Goal: Task Accomplishment & Management: Use online tool/utility

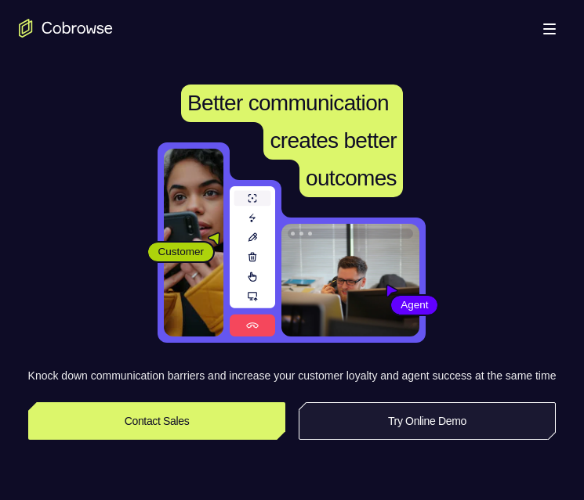
click at [406, 429] on link "Try Online Demo" at bounding box center [427, 422] width 258 height 38
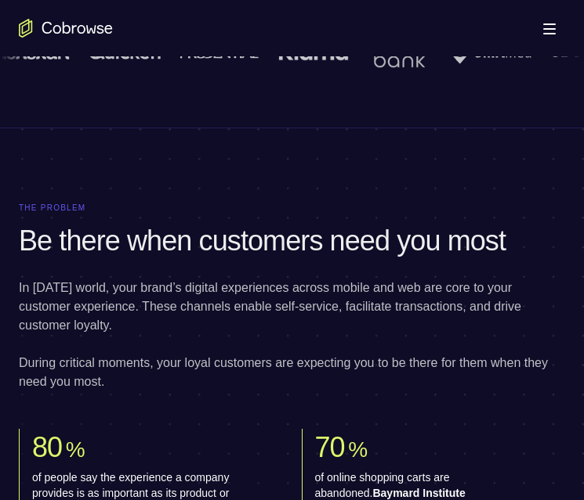
scroll to position [1484, 0]
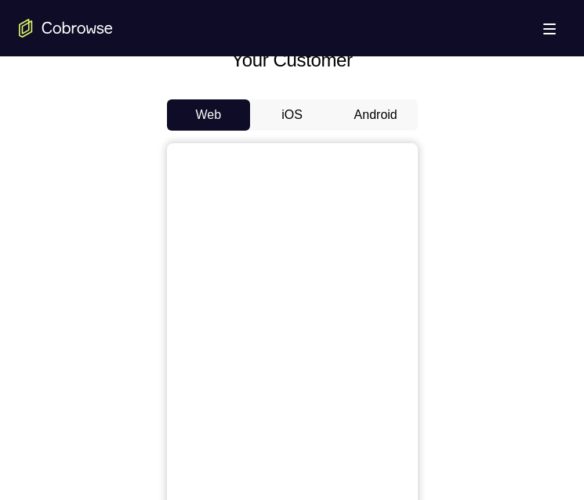
scroll to position [705, 0]
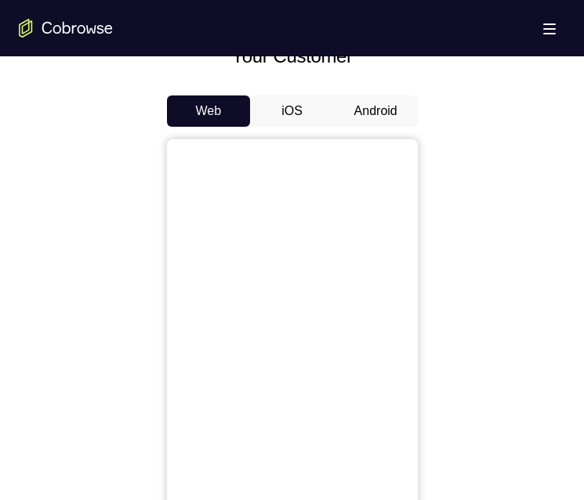
click at [388, 113] on button "Android" at bounding box center [376, 111] width 84 height 31
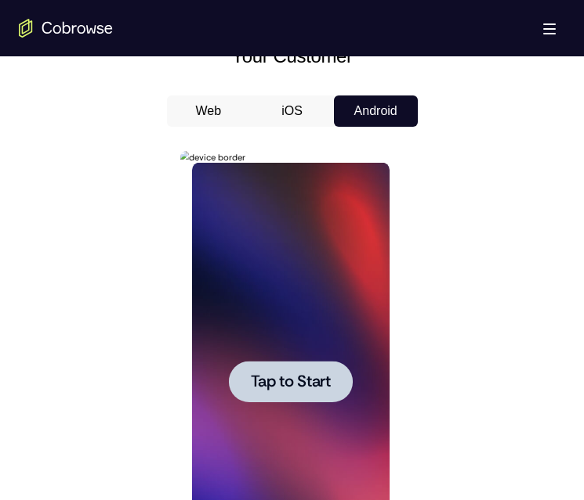
scroll to position [783, 0]
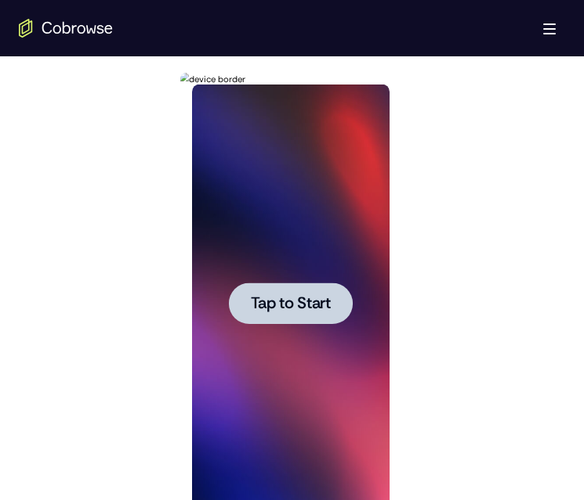
click at [286, 310] on span "Tap to Start" at bounding box center [291, 304] width 80 height 16
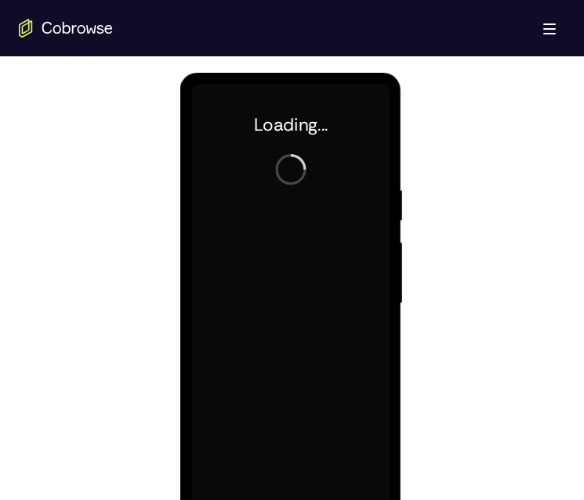
click at [286, 310] on div at bounding box center [290, 304] width 197 height 439
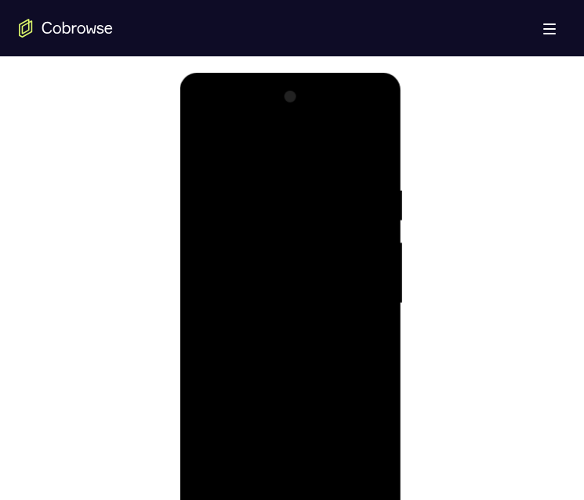
scroll to position [862, 0]
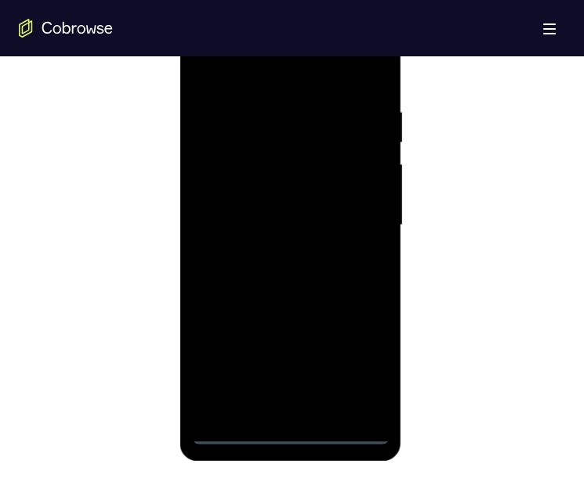
click at [287, 433] on div at bounding box center [290, 225] width 197 height 439
click at [293, 435] on div at bounding box center [290, 225] width 197 height 439
drag, startPoint x: 334, startPoint y: 238, endPoint x: 320, endPoint y: 67, distance: 171.3
click at [367, 0] on html "Online web based iOS Simulators and Android Emulators. Run iPhone, iPad, Mobile…" at bounding box center [291, 230] width 223 height 470
click at [226, 208] on div at bounding box center [290, 225] width 197 height 439
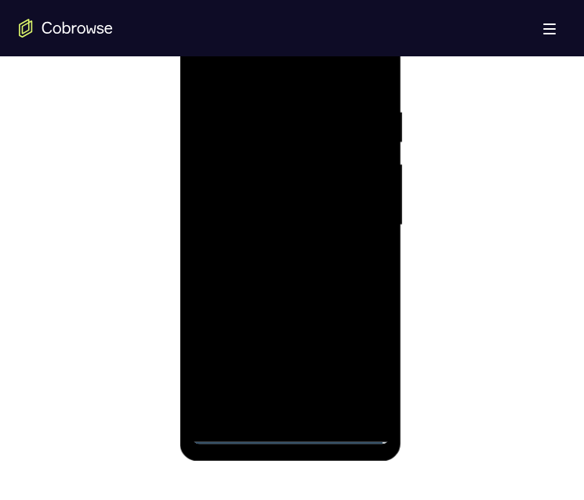
click at [273, 243] on div at bounding box center [290, 225] width 197 height 439
click at [266, 401] on div at bounding box center [290, 225] width 197 height 439
click at [275, 171] on div at bounding box center [290, 225] width 197 height 439
click at [265, 128] on div at bounding box center [290, 225] width 197 height 439
click at [271, 170] on div at bounding box center [290, 225] width 197 height 439
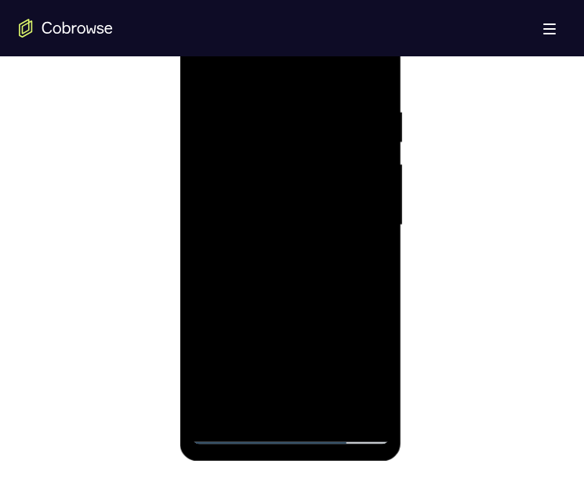
click at [215, 160] on div at bounding box center [290, 225] width 197 height 439
click at [349, 258] on div at bounding box center [290, 225] width 197 height 439
click at [356, 263] on div at bounding box center [290, 225] width 197 height 439
click at [366, 263] on div at bounding box center [290, 225] width 197 height 439
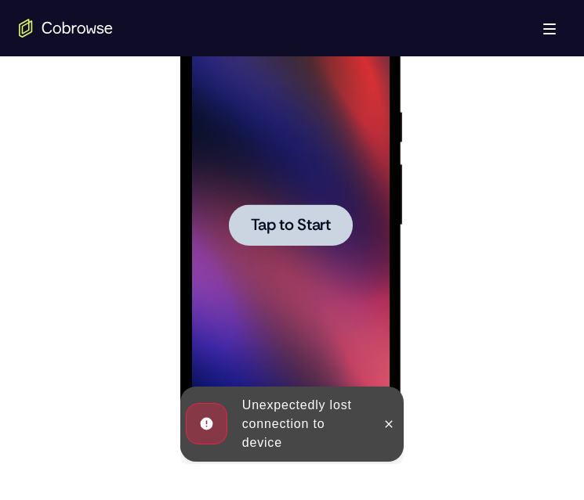
click at [343, 248] on div at bounding box center [290, 225] width 197 height 439
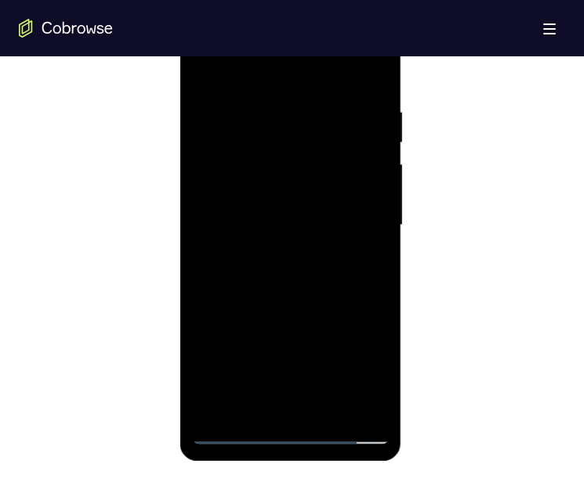
click at [292, 426] on div at bounding box center [290, 225] width 197 height 439
click at [288, 433] on div at bounding box center [290, 225] width 197 height 439
drag, startPoint x: 385, startPoint y: -112, endPoint x: 304, endPoint y: 56, distance: 186.7
click at [385, 0] on html "Online web based iOS Simulators and Android Emulators. Run iPhone, iPad, Mobile…" at bounding box center [291, 230] width 223 height 470
click at [226, 201] on div at bounding box center [290, 225] width 197 height 439
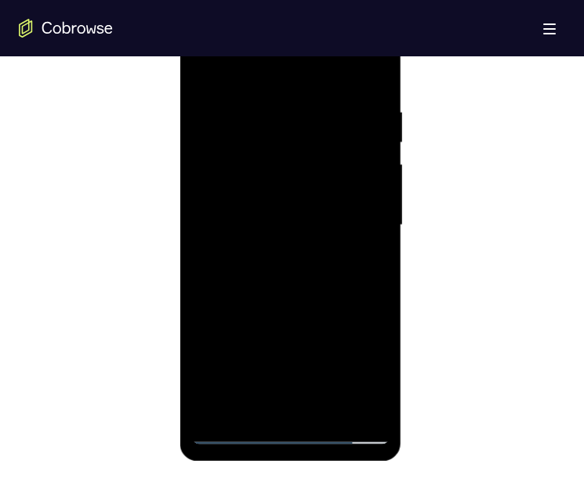
click at [264, 238] on div at bounding box center [290, 225] width 197 height 439
click at [254, 407] on div at bounding box center [290, 225] width 197 height 439
click at [298, 415] on div at bounding box center [290, 225] width 197 height 439
click at [298, 407] on div at bounding box center [290, 225] width 197 height 439
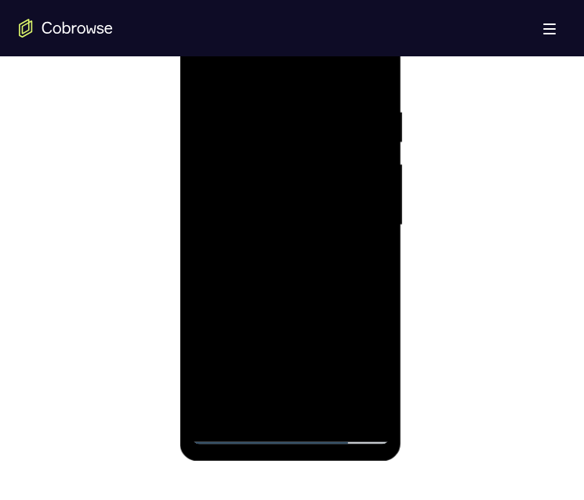
click at [298, 407] on div at bounding box center [290, 225] width 197 height 439
click at [290, 432] on div at bounding box center [290, 225] width 197 height 439
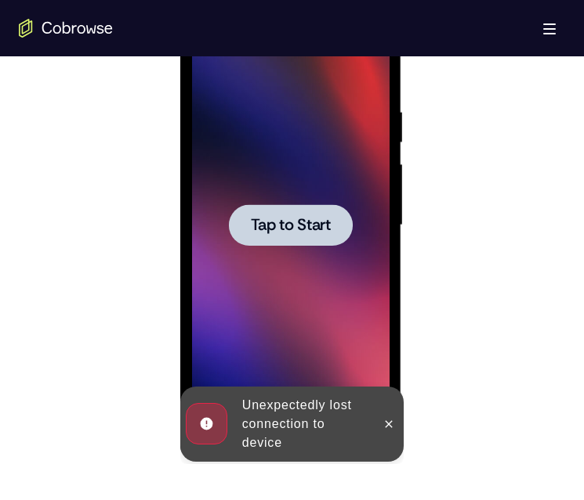
click at [287, 239] on div at bounding box center [291, 225] width 124 height 42
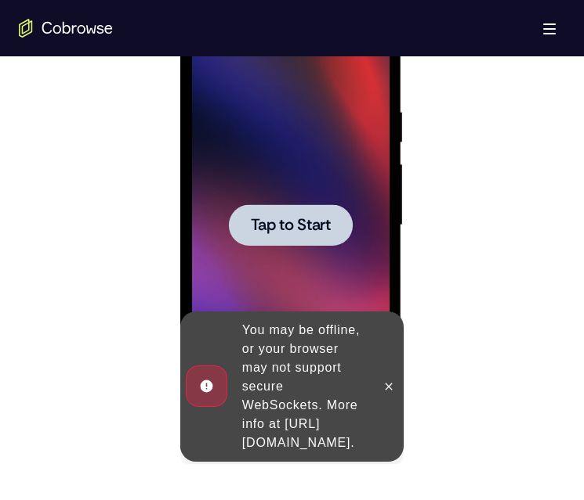
click at [290, 233] on span "Tap to Start" at bounding box center [291, 226] width 80 height 16
click at [295, 227] on span "Tap to Start" at bounding box center [291, 226] width 80 height 16
click at [389, 381] on icon at bounding box center [388, 387] width 13 height 13
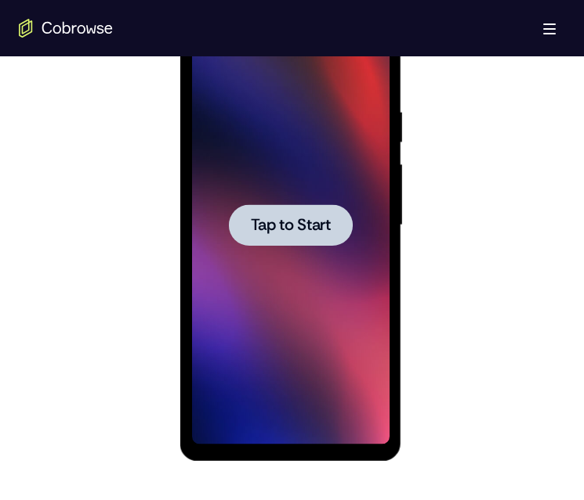
click at [299, 222] on span "Tap to Start" at bounding box center [291, 226] width 80 height 16
click at [298, 228] on span "Tap to Start" at bounding box center [291, 226] width 80 height 16
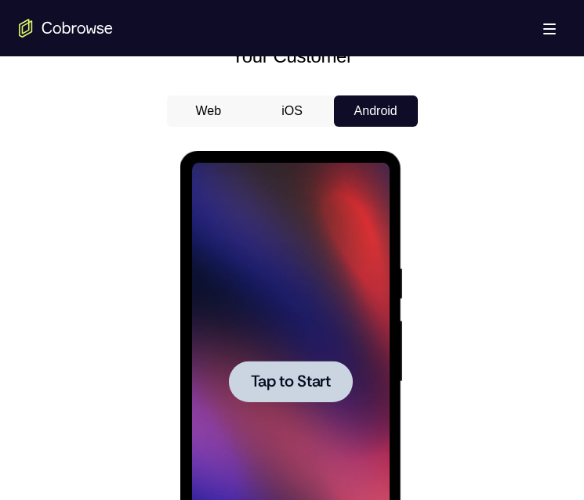
scroll to position [783, 0]
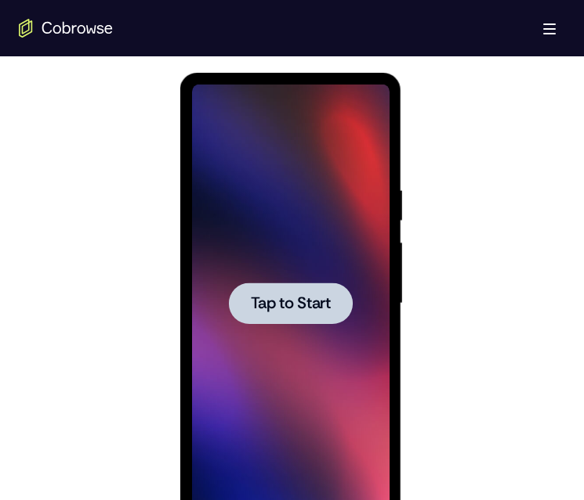
click at [282, 301] on span "Tap to Start" at bounding box center [291, 304] width 80 height 16
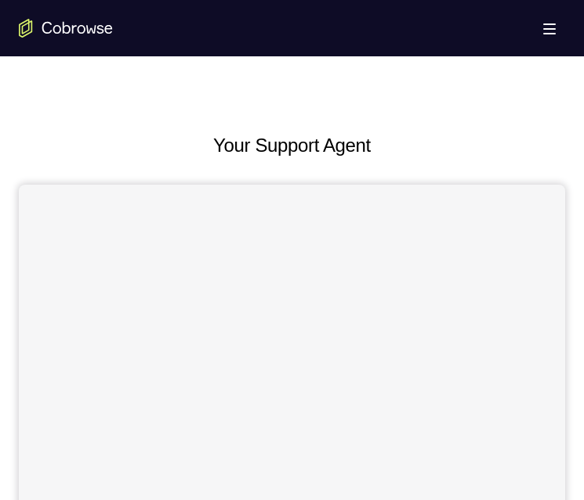
scroll to position [705, 0]
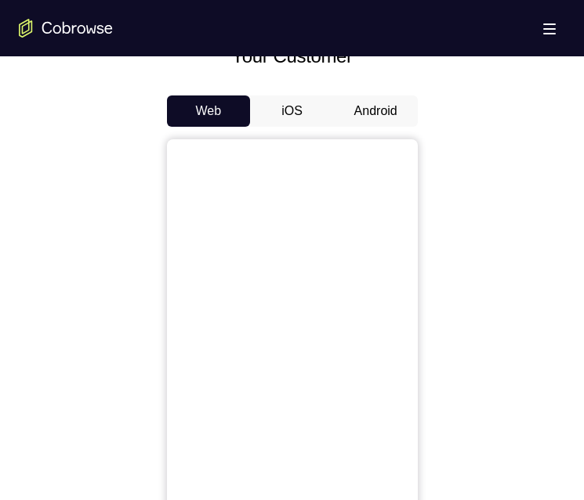
click at [382, 122] on button "Android" at bounding box center [376, 111] width 84 height 31
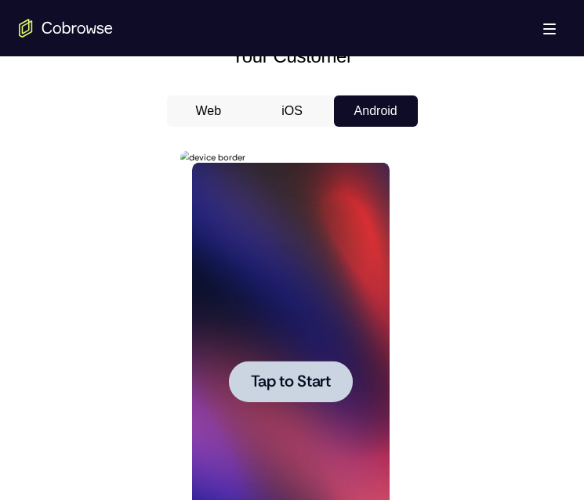
scroll to position [783, 0]
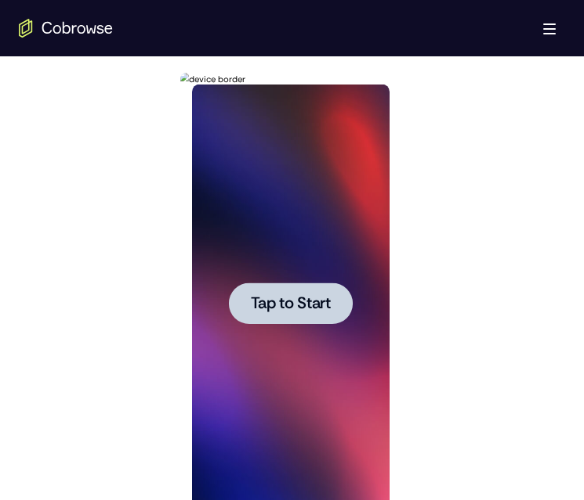
click at [336, 294] on div at bounding box center [291, 304] width 124 height 42
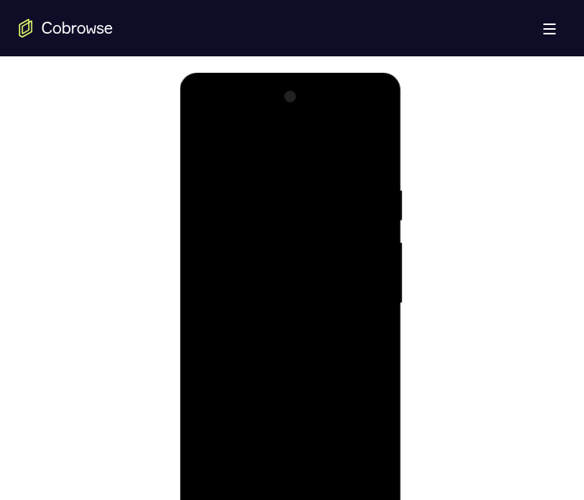
scroll to position [862, 0]
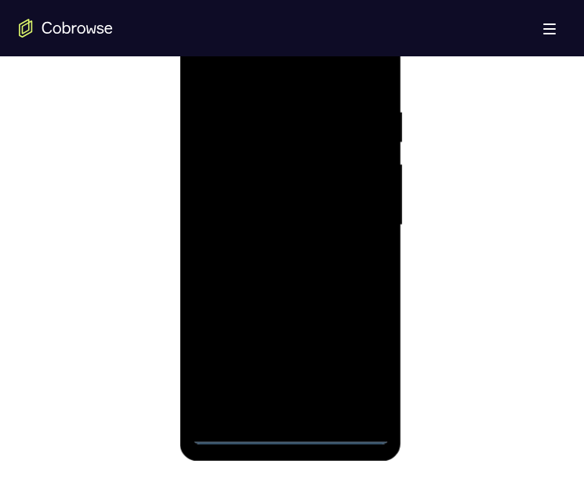
click at [290, 436] on div at bounding box center [290, 225] width 197 height 439
drag, startPoint x: 285, startPoint y: 160, endPoint x: 293, endPoint y: 115, distance: 45.3
click at [294, 107] on div at bounding box center [290, 225] width 197 height 439
click at [221, 204] on div at bounding box center [290, 225] width 197 height 439
click at [280, 237] on div at bounding box center [290, 225] width 197 height 439
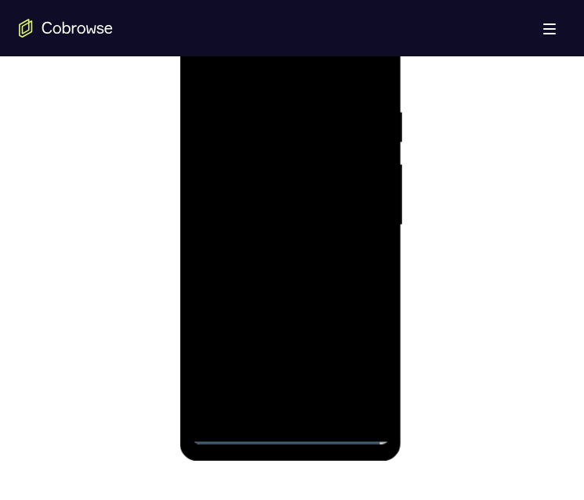
click at [314, 412] on div at bounding box center [290, 225] width 197 height 439
click at [231, 171] on div at bounding box center [290, 225] width 197 height 439
click at [267, 119] on div at bounding box center [290, 225] width 197 height 439
click at [273, 175] on div at bounding box center [290, 225] width 197 height 439
click at [357, 402] on div at bounding box center [290, 225] width 197 height 439
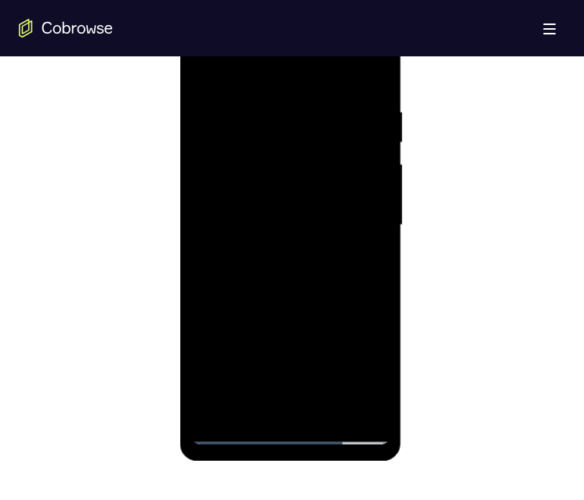
click at [356, 402] on div at bounding box center [290, 225] width 197 height 439
click at [266, 403] on div at bounding box center [290, 225] width 197 height 439
click at [361, 369] on div at bounding box center [290, 225] width 197 height 439
click at [269, 331] on div at bounding box center [290, 225] width 197 height 439
click at [228, 432] on div at bounding box center [290, 225] width 197 height 439
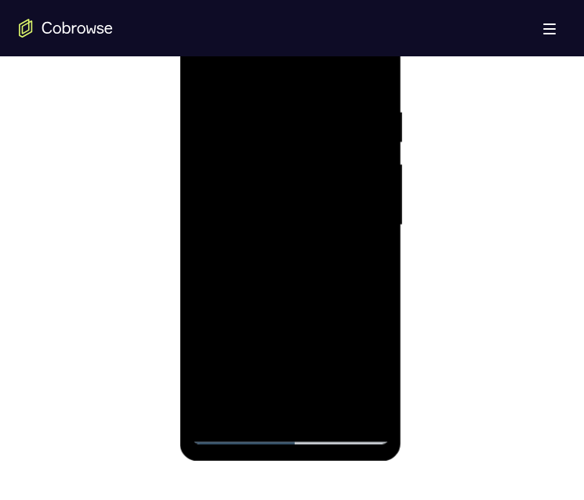
click at [228, 432] on div at bounding box center [290, 225] width 197 height 439
click at [232, 438] on div at bounding box center [290, 225] width 197 height 439
click at [364, 370] on div at bounding box center [290, 225] width 197 height 439
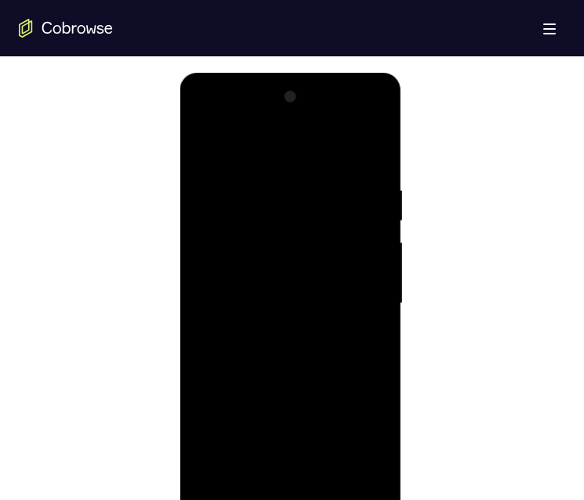
click at [238, 125] on div at bounding box center [290, 304] width 197 height 439
click at [346, 436] on div at bounding box center [290, 304] width 197 height 439
click at [355, 484] on div at bounding box center [290, 304] width 197 height 439
click at [352, 302] on div at bounding box center [290, 304] width 197 height 439
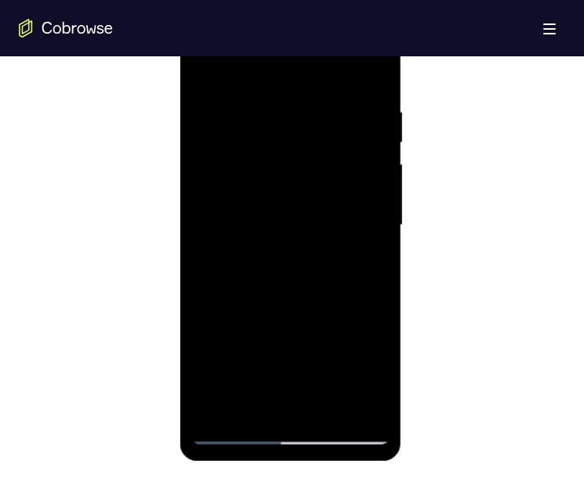
click at [276, 255] on div at bounding box center [290, 225] width 197 height 439
click at [305, 207] on div at bounding box center [290, 225] width 197 height 439
click at [293, 354] on div at bounding box center [290, 225] width 197 height 439
click at [305, 280] on div at bounding box center [290, 225] width 197 height 439
click at [324, 291] on div at bounding box center [290, 225] width 197 height 439
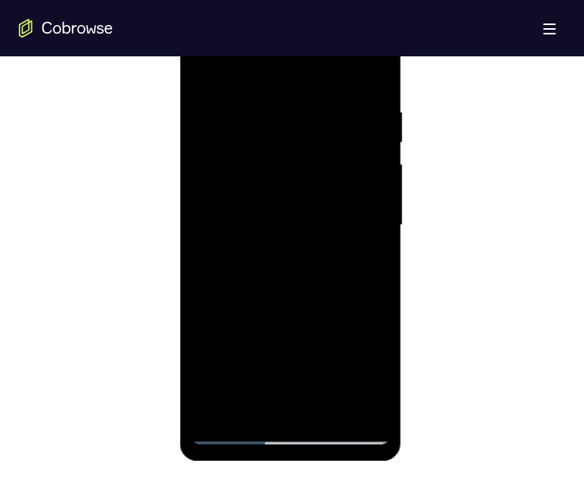
click at [373, 67] on div at bounding box center [290, 225] width 197 height 439
click at [343, 107] on div at bounding box center [290, 225] width 197 height 439
click at [206, 128] on div at bounding box center [290, 225] width 197 height 439
click at [286, 248] on div at bounding box center [290, 225] width 197 height 439
click at [269, 92] on div at bounding box center [290, 225] width 197 height 439
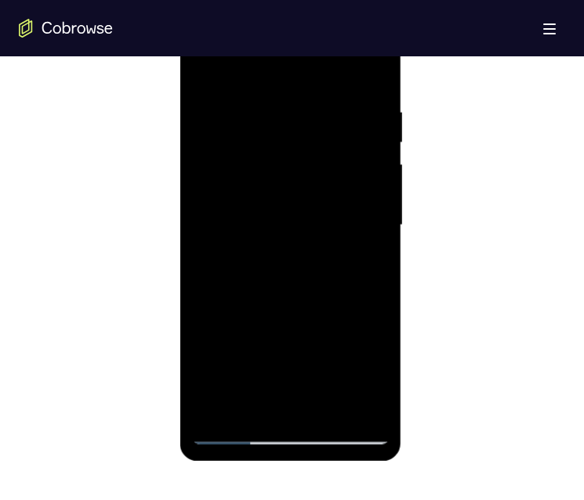
click at [269, 85] on div at bounding box center [290, 225] width 197 height 439
click at [334, 410] on div at bounding box center [290, 225] width 197 height 439
click at [329, 410] on div at bounding box center [290, 225] width 197 height 439
click at [301, 309] on div at bounding box center [290, 225] width 197 height 439
click at [282, 204] on div at bounding box center [290, 225] width 197 height 439
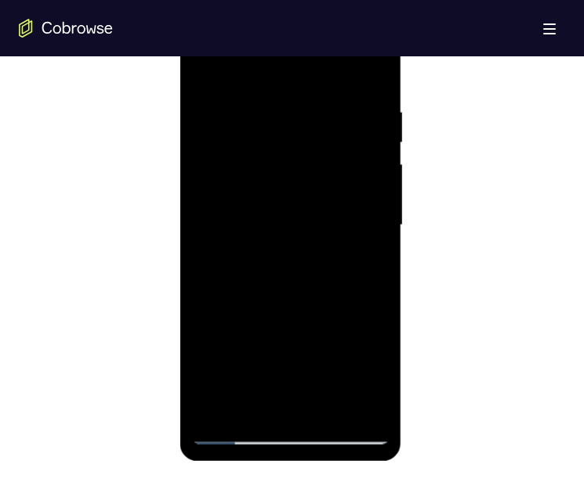
click at [363, 266] on div at bounding box center [290, 225] width 197 height 439
click at [210, 82] on div at bounding box center [290, 225] width 197 height 439
click at [273, 310] on div at bounding box center [290, 225] width 197 height 439
click at [204, 74] on div at bounding box center [290, 225] width 197 height 439
drag, startPoint x: 284, startPoint y: 285, endPoint x: 284, endPoint y: 194, distance: 90.9
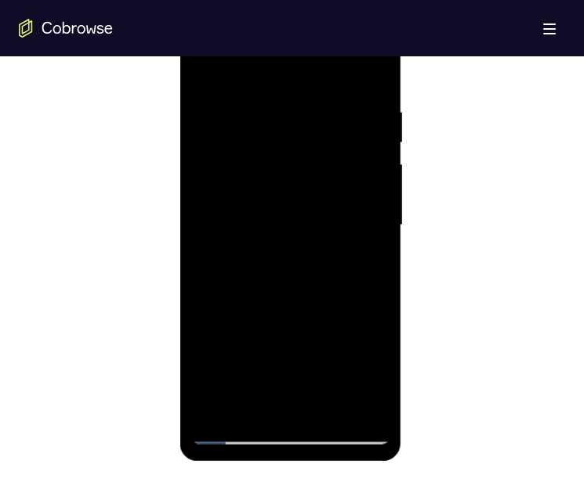
click at [284, 193] on div at bounding box center [290, 225] width 197 height 439
click at [259, 204] on div at bounding box center [290, 225] width 197 height 439
click at [276, 388] on div at bounding box center [290, 225] width 197 height 439
click at [273, 396] on div at bounding box center [290, 225] width 197 height 439
click at [266, 411] on div at bounding box center [290, 225] width 197 height 439
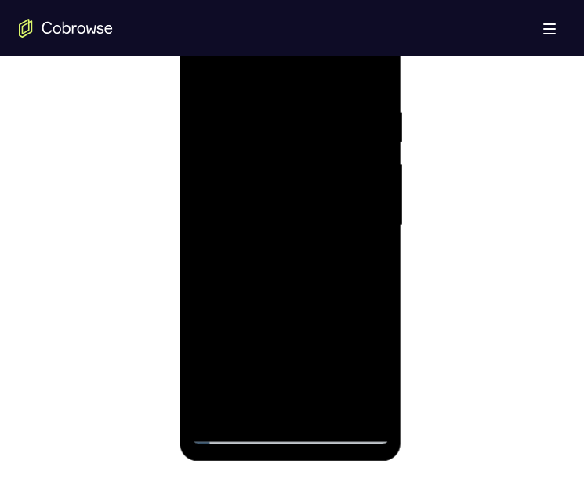
click at [371, 268] on div at bounding box center [290, 225] width 197 height 439
click at [200, 64] on div at bounding box center [290, 225] width 197 height 439
drag, startPoint x: 266, startPoint y: 291, endPoint x: 258, endPoint y: 352, distance: 60.7
click at [258, 352] on div at bounding box center [290, 225] width 197 height 439
drag, startPoint x: 260, startPoint y: 301, endPoint x: 258, endPoint y: 318, distance: 17.4
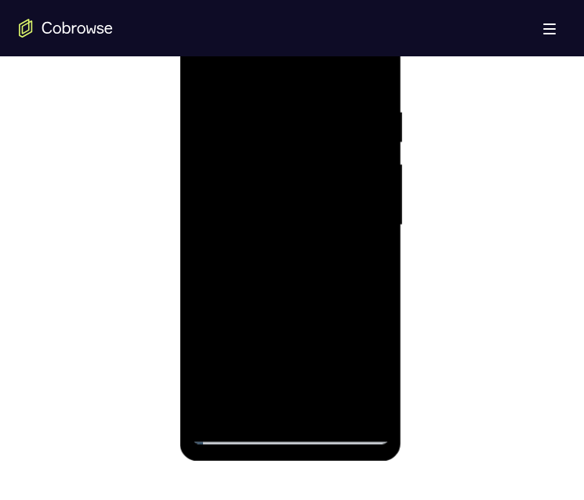
click at [258, 318] on div at bounding box center [290, 225] width 197 height 439
click at [261, 234] on div at bounding box center [290, 225] width 197 height 439
click at [201, 72] on div at bounding box center [290, 225] width 197 height 439
click at [207, 69] on div at bounding box center [290, 225] width 197 height 439
click at [375, 267] on div at bounding box center [290, 225] width 197 height 439
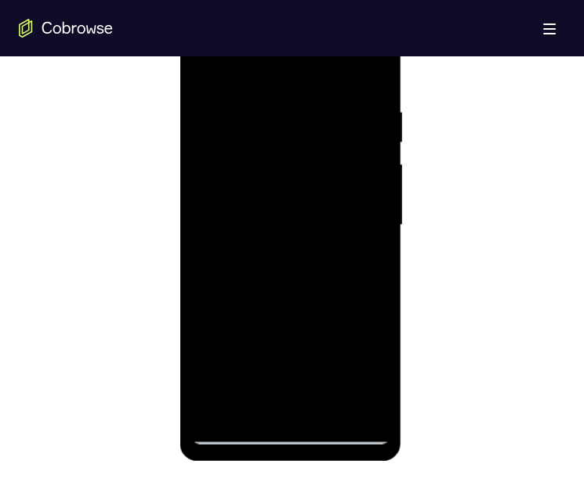
click at [375, 267] on div at bounding box center [290, 225] width 197 height 439
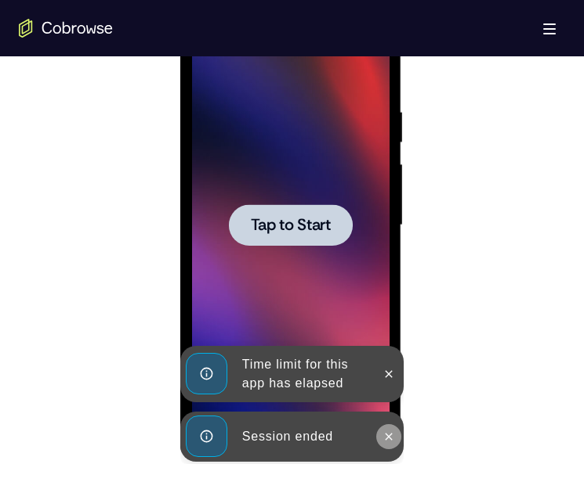
click at [389, 445] on button at bounding box center [388, 437] width 25 height 25
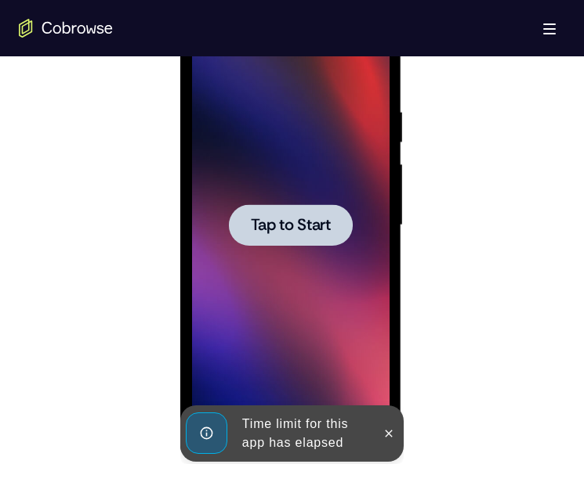
click at [390, 429] on icon at bounding box center [388, 434] width 13 height 13
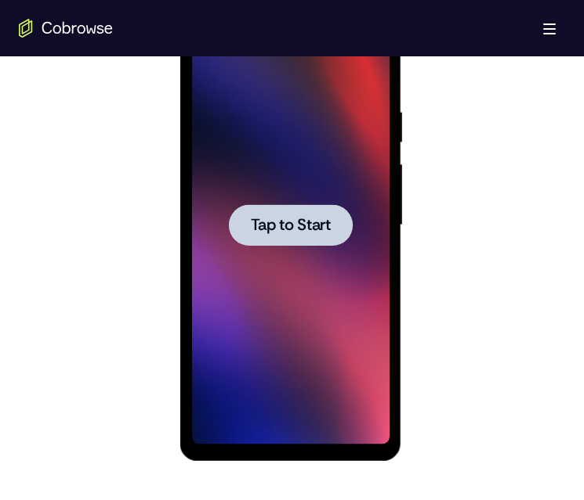
click at [322, 226] on span "Tap to Start" at bounding box center [291, 226] width 80 height 16
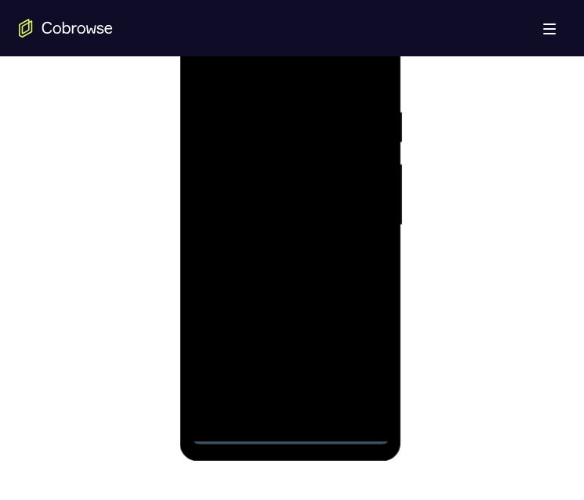
click at [287, 437] on div at bounding box center [290, 225] width 197 height 439
click at [363, 364] on div at bounding box center [290, 225] width 197 height 439
click at [237, 42] on div at bounding box center [290, 225] width 197 height 439
click at [298, 434] on div at bounding box center [290, 225] width 197 height 439
drag, startPoint x: 307, startPoint y: 304, endPoint x: 312, endPoint y: 227, distance: 76.9
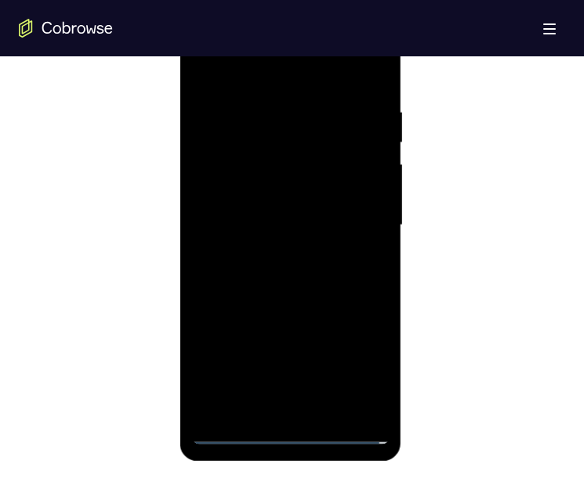
click at [316, 193] on div at bounding box center [290, 225] width 197 height 439
click at [228, 211] on div at bounding box center [290, 225] width 197 height 439
click at [290, 237] on div at bounding box center [290, 225] width 197 height 439
click at [293, 413] on div at bounding box center [290, 225] width 197 height 439
click at [279, 169] on div at bounding box center [290, 225] width 197 height 439
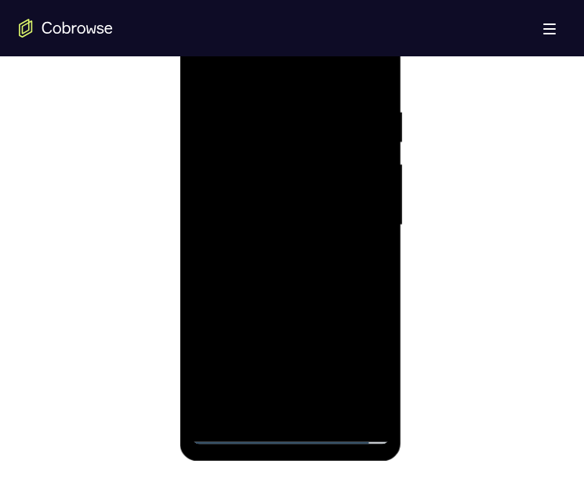
click at [323, 124] on div at bounding box center [290, 225] width 197 height 439
click at [294, 171] on div at bounding box center [290, 225] width 197 height 439
click at [360, 399] on div at bounding box center [290, 225] width 197 height 439
click at [344, 406] on div at bounding box center [290, 225] width 197 height 439
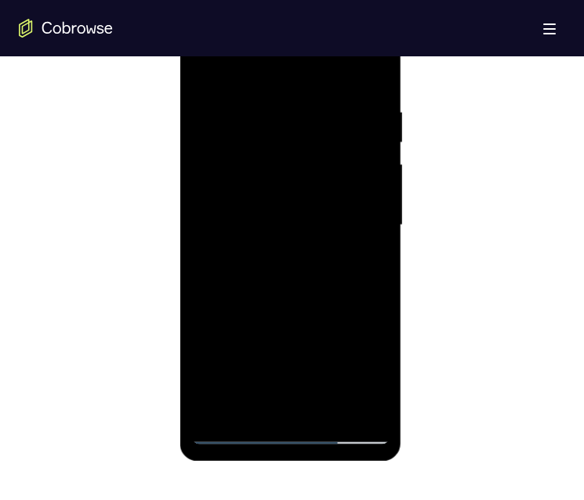
click at [351, 376] on div at bounding box center [290, 225] width 197 height 439
click at [241, 370] on div at bounding box center [290, 225] width 197 height 439
click at [229, 360] on div at bounding box center [290, 225] width 197 height 439
click at [229, 353] on div at bounding box center [290, 225] width 197 height 439
drag, startPoint x: 602, startPoint y: 201, endPoint x: 338, endPoint y: 270, distance: 272.0
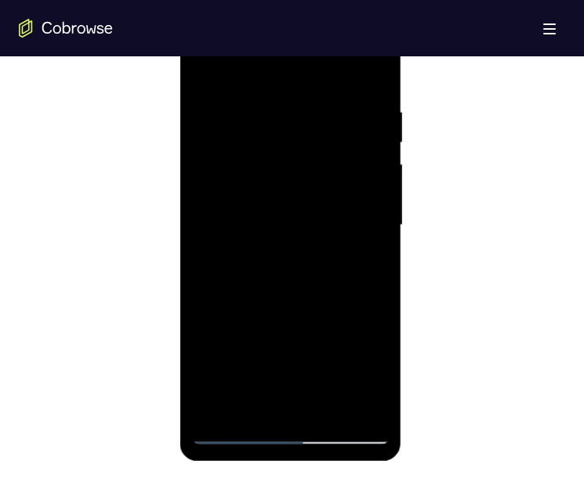
click at [233, 426] on div at bounding box center [290, 225] width 197 height 439
click at [232, 438] on div at bounding box center [290, 225] width 197 height 439
drag, startPoint x: 518, startPoint y: 374, endPoint x: 501, endPoint y: 355, distance: 25.5
click at [518, 376] on div at bounding box center [292, 224] width 546 height 482
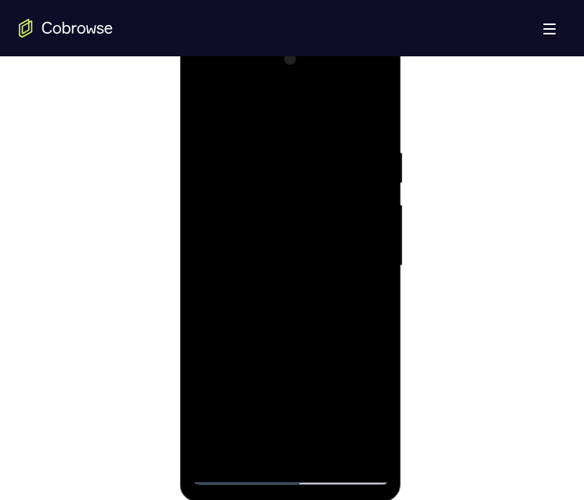
scroll to position [705, 0]
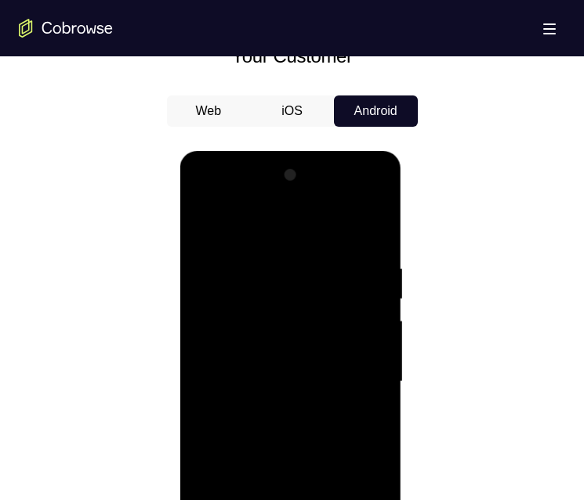
click at [354, 204] on div at bounding box center [290, 382] width 197 height 439
click at [201, 201] on div at bounding box center [290, 382] width 197 height 439
click at [209, 201] on div at bounding box center [290, 382] width 197 height 439
drag, startPoint x: 280, startPoint y: 309, endPoint x: 291, endPoint y: 250, distance: 60.4
click at [291, 250] on div at bounding box center [290, 382] width 197 height 439
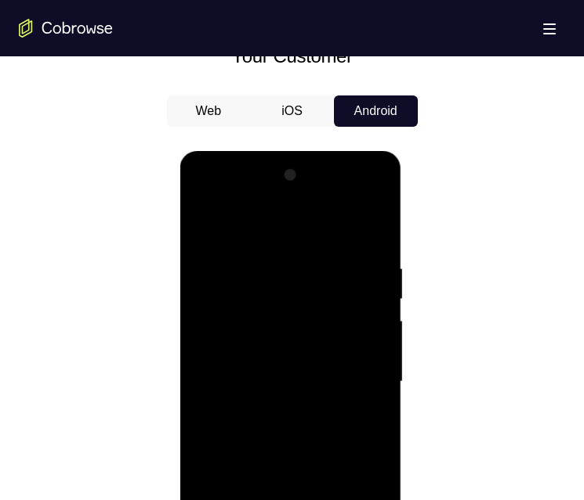
drag, startPoint x: 282, startPoint y: 492, endPoint x: 301, endPoint y: 340, distance: 153.1
click at [301, 340] on div at bounding box center [290, 382] width 197 height 439
drag, startPoint x: 260, startPoint y: 460, endPoint x: 264, endPoint y: 469, distance: 10.2
click at [279, 385] on div at bounding box center [290, 382] width 197 height 439
click at [291, 500] on div at bounding box center [290, 382] width 197 height 439
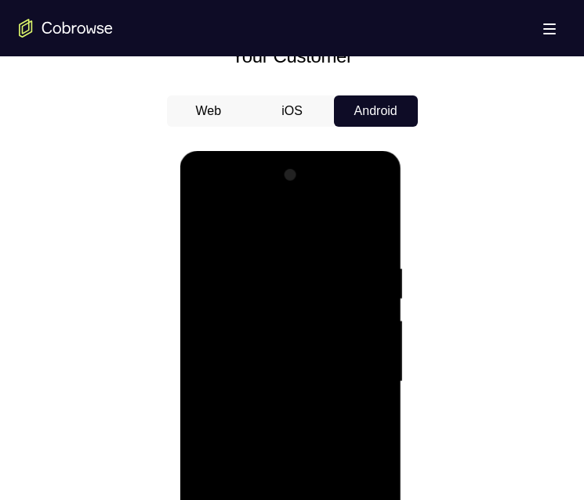
click at [360, 500] on div at bounding box center [290, 382] width 197 height 439
click at [359, 500] on div at bounding box center [290, 382] width 197 height 439
click at [345, 500] on div at bounding box center [290, 382] width 197 height 439
click at [370, 500] on div at bounding box center [290, 382] width 197 height 439
click at [345, 388] on div at bounding box center [290, 382] width 197 height 439
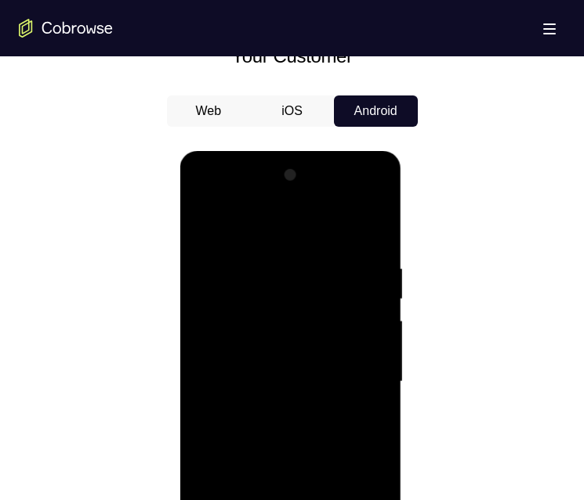
click at [276, 500] on div at bounding box center [290, 382] width 197 height 439
click at [301, 367] on div at bounding box center [290, 382] width 197 height 439
click at [271, 500] on div at bounding box center [290, 382] width 197 height 439
click at [299, 435] on div at bounding box center [290, 382] width 197 height 439
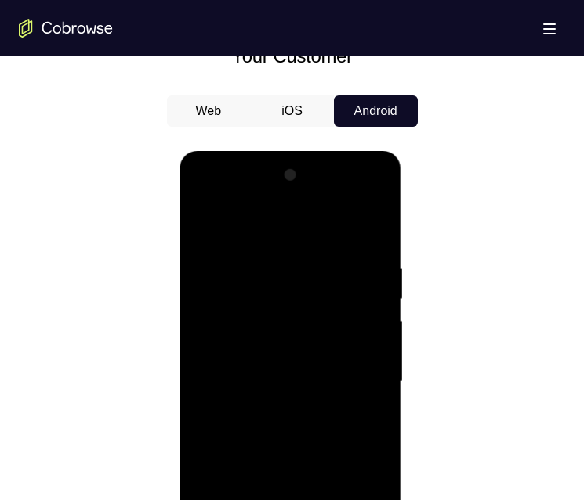
click at [299, 435] on div at bounding box center [290, 382] width 197 height 439
click at [279, 443] on div at bounding box center [290, 382] width 197 height 439
click at [378, 221] on div at bounding box center [290, 382] width 197 height 439
click at [290, 265] on div at bounding box center [290, 382] width 197 height 439
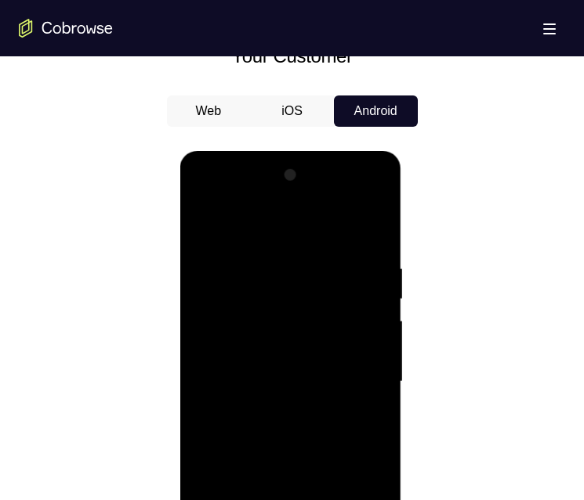
click at [323, 253] on div at bounding box center [290, 382] width 197 height 439
click at [204, 223] on div at bounding box center [290, 382] width 197 height 439
drag, startPoint x: 313, startPoint y: 305, endPoint x: 313, endPoint y: 286, distance: 19.6
click at [313, 286] on div at bounding box center [290, 382] width 197 height 439
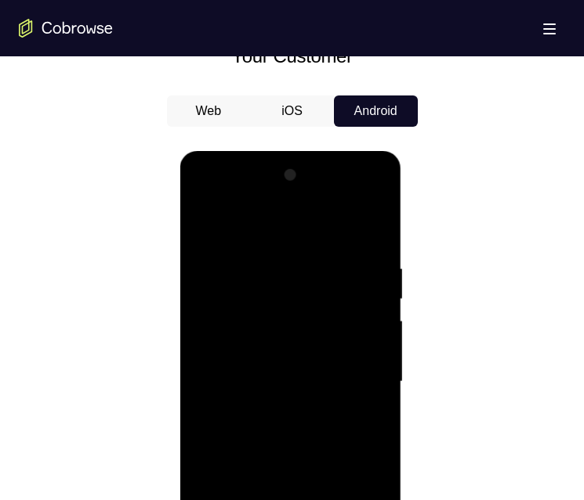
drag, startPoint x: 301, startPoint y: 435, endPoint x: 298, endPoint y: 262, distance: 173.1
click at [298, 261] on div at bounding box center [290, 382] width 197 height 439
drag, startPoint x: 285, startPoint y: 290, endPoint x: 285, endPoint y: 302, distance: 12.5
click at [285, 285] on div at bounding box center [290, 382] width 197 height 439
drag, startPoint x: 288, startPoint y: 271, endPoint x: 288, endPoint y: 250, distance: 21.1
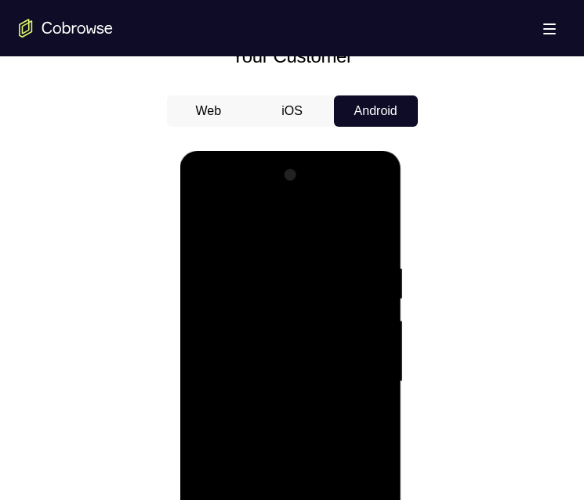
click at [288, 250] on div at bounding box center [290, 382] width 197 height 439
drag, startPoint x: 281, startPoint y: 448, endPoint x: 279, endPoint y: 289, distance: 159.0
click at [279, 289] on div at bounding box center [290, 382] width 197 height 439
drag, startPoint x: 284, startPoint y: 450, endPoint x: 275, endPoint y: 297, distance: 153.8
click at [275, 297] on div at bounding box center [290, 382] width 197 height 439
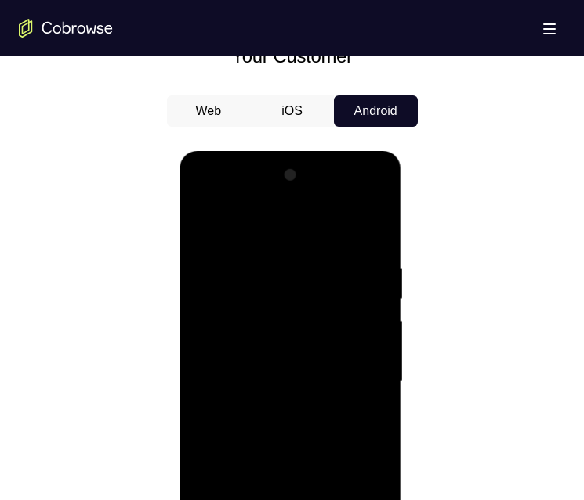
click at [331, 298] on div at bounding box center [290, 382] width 197 height 439
drag, startPoint x: 316, startPoint y: 467, endPoint x: 343, endPoint y: 323, distance: 146.7
click at [343, 323] on div at bounding box center [290, 382] width 197 height 439
click at [326, 500] on div at bounding box center [290, 382] width 197 height 439
click at [305, 462] on div at bounding box center [290, 382] width 197 height 439
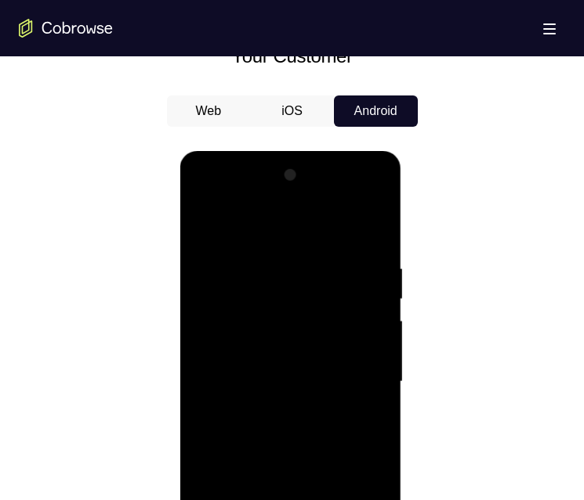
click at [287, 500] on div at bounding box center [290, 382] width 197 height 439
click at [366, 424] on div at bounding box center [290, 382] width 197 height 439
click at [210, 235] on div at bounding box center [290, 382] width 197 height 439
click at [308, 455] on div at bounding box center [290, 382] width 197 height 439
click at [308, 457] on div at bounding box center [290, 382] width 197 height 439
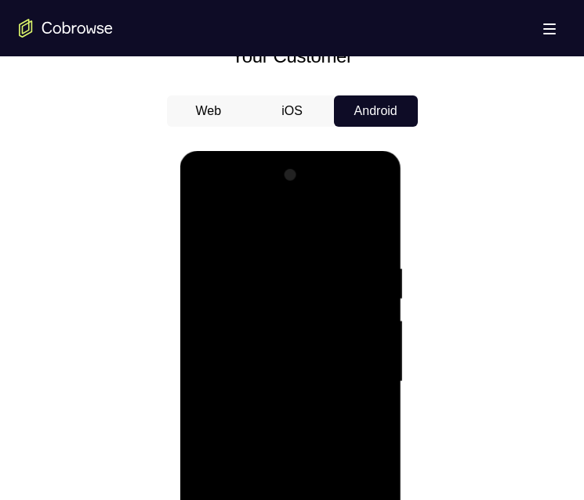
click at [204, 226] on div at bounding box center [290, 382] width 197 height 439
click at [301, 500] on div at bounding box center [290, 382] width 197 height 439
click at [251, 500] on div at bounding box center [290, 382] width 197 height 439
click at [259, 500] on div at bounding box center [290, 382] width 197 height 439
click at [241, 500] on div at bounding box center [290, 382] width 197 height 439
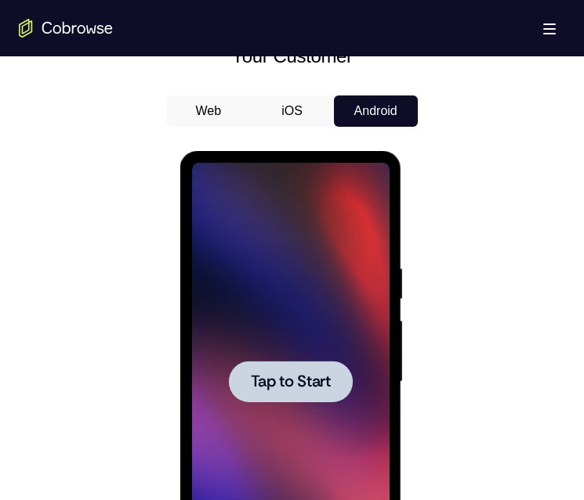
scroll to position [862, 0]
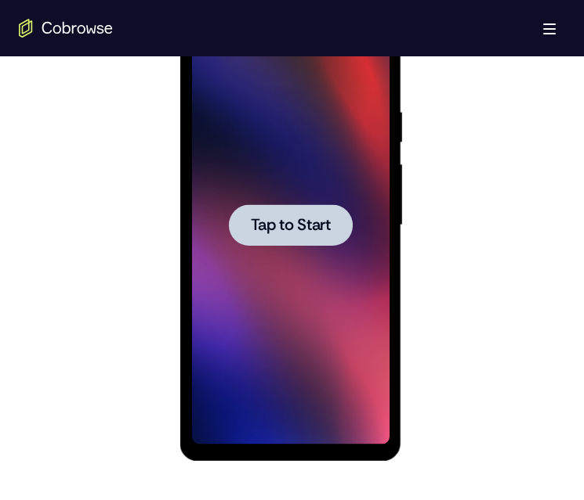
click at [326, 222] on span "Tap to Start" at bounding box center [291, 226] width 80 height 16
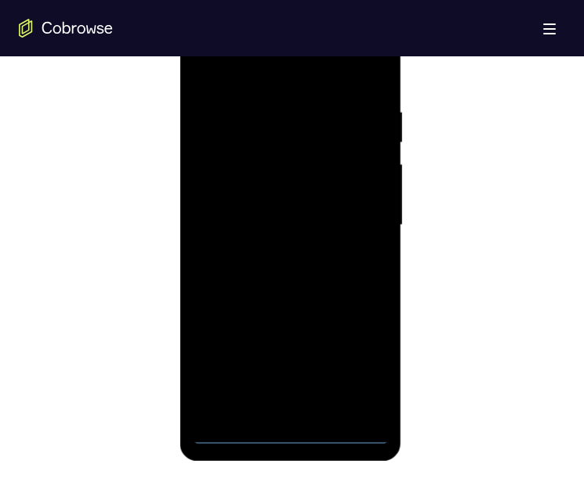
click at [294, 447] on div at bounding box center [291, 228] width 222 height 467
click at [291, 437] on div at bounding box center [290, 225] width 197 height 439
drag, startPoint x: 334, startPoint y: 313, endPoint x: 341, endPoint y: 174, distance: 139.6
click at [341, 173] on div at bounding box center [290, 225] width 197 height 439
click at [237, 204] on div at bounding box center [290, 225] width 197 height 439
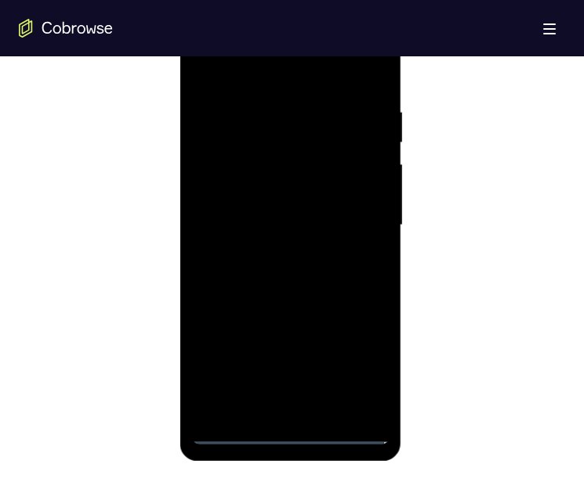
click at [309, 233] on div at bounding box center [290, 225] width 197 height 439
click at [272, 409] on div at bounding box center [290, 225] width 197 height 439
click at [296, 172] on div at bounding box center [290, 225] width 197 height 439
click at [298, 129] on div at bounding box center [290, 225] width 197 height 439
click at [271, 170] on div at bounding box center [290, 225] width 197 height 439
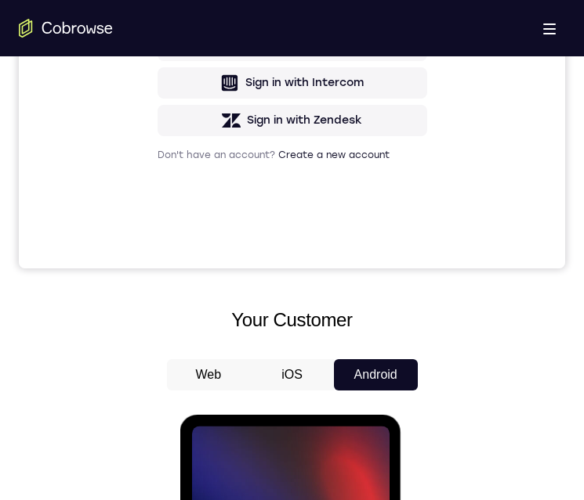
scroll to position [705, 0]
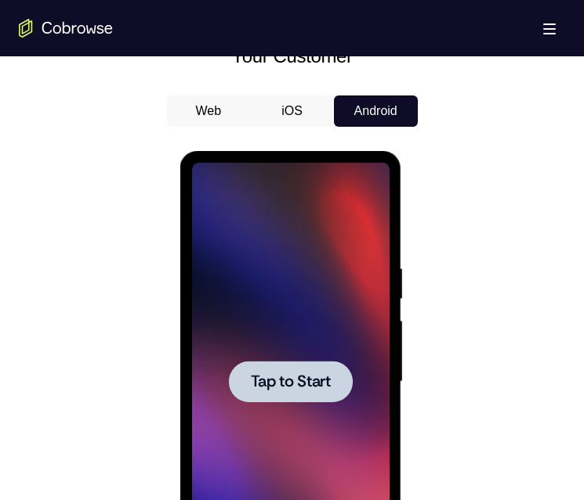
drag, startPoint x: 254, startPoint y: 370, endPoint x: 267, endPoint y: 380, distance: 16.8
click at [254, 370] on div at bounding box center [291, 382] width 124 height 42
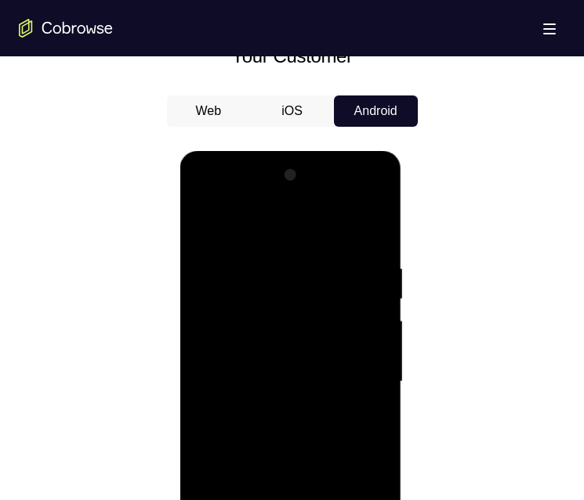
scroll to position [862, 0]
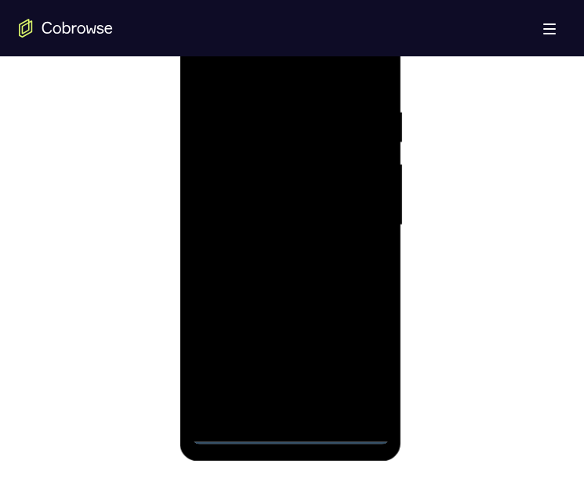
click at [291, 432] on div at bounding box center [290, 225] width 197 height 439
drag, startPoint x: 345, startPoint y: 281, endPoint x: 347, endPoint y: 153, distance: 128.5
click at [349, 167] on div at bounding box center [290, 225] width 197 height 439
click at [215, 208] on div at bounding box center [290, 225] width 197 height 439
click at [277, 240] on div at bounding box center [290, 225] width 197 height 439
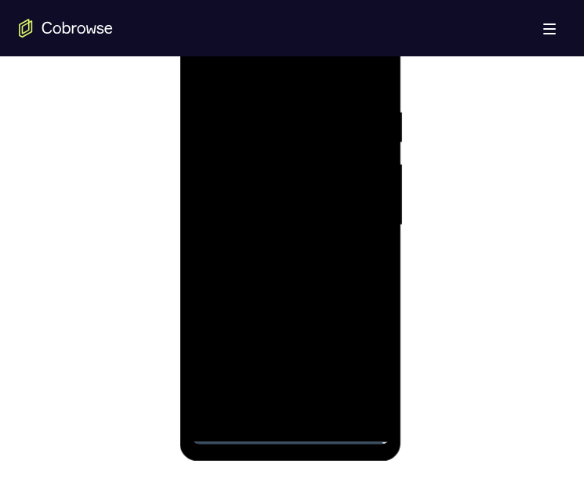
click at [308, 406] on div at bounding box center [290, 225] width 197 height 439
click at [317, 178] on div at bounding box center [290, 225] width 197 height 439
click at [317, 132] on div at bounding box center [290, 225] width 197 height 439
click at [291, 175] on div at bounding box center [290, 225] width 197 height 439
click at [359, 402] on div at bounding box center [290, 225] width 197 height 439
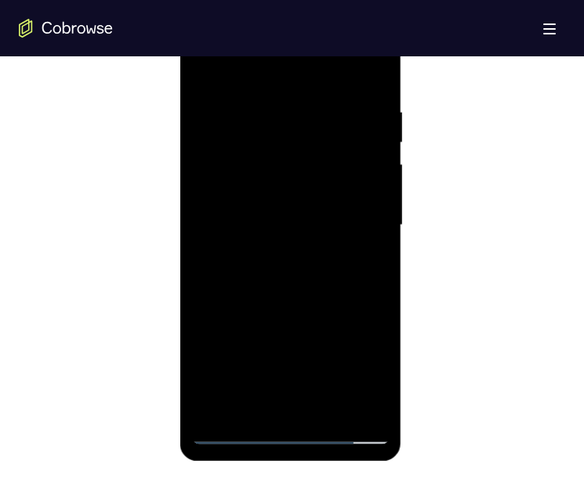
click at [359, 402] on div at bounding box center [290, 225] width 197 height 439
click at [357, 403] on div at bounding box center [290, 225] width 197 height 439
click at [363, 375] on div at bounding box center [290, 225] width 197 height 439
click at [283, 436] on div at bounding box center [290, 225] width 197 height 439
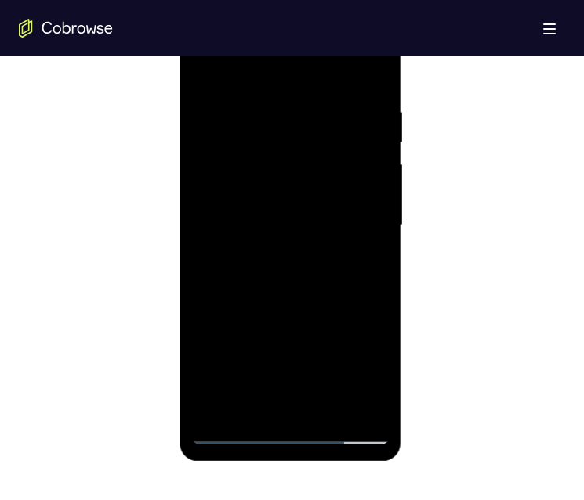
click at [368, 373] on div at bounding box center [290, 225] width 197 height 439
click at [313, 75] on div at bounding box center [290, 225] width 197 height 439
click at [268, 354] on div at bounding box center [290, 225] width 197 height 439
click at [356, 407] on div at bounding box center [290, 225] width 197 height 439
click at [368, 229] on div at bounding box center [290, 225] width 197 height 439
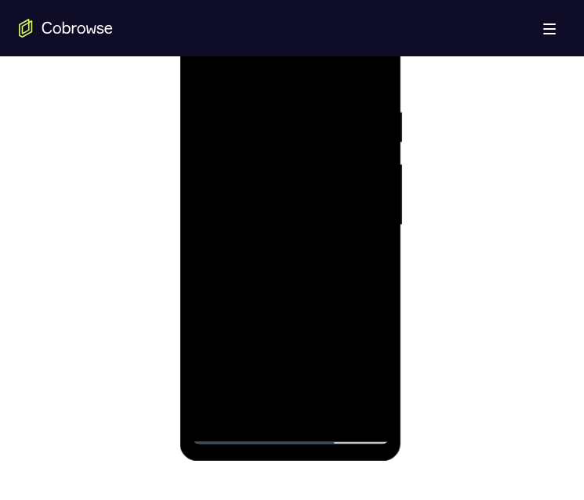
click at [269, 412] on div at bounding box center [290, 225] width 197 height 439
click at [309, 218] on div at bounding box center [290, 225] width 197 height 439
click at [298, 357] on div at bounding box center [290, 225] width 197 height 439
click at [317, 274] on div at bounding box center [290, 225] width 197 height 439
click at [317, 276] on div at bounding box center [290, 225] width 197 height 439
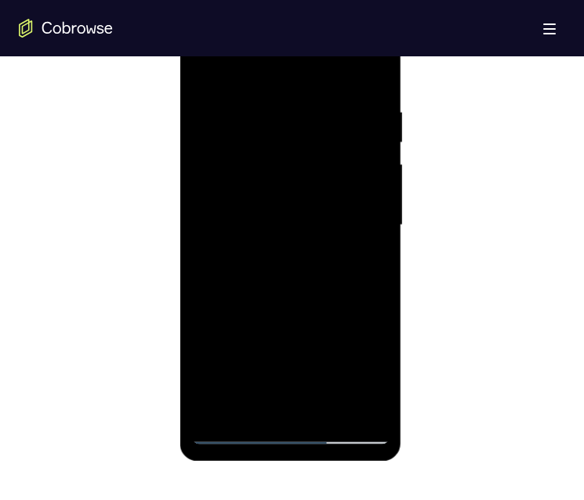
click at [317, 276] on div at bounding box center [290, 225] width 197 height 439
click at [325, 291] on div at bounding box center [290, 225] width 197 height 439
click at [376, 66] on div at bounding box center [290, 225] width 197 height 439
click at [375, 69] on div at bounding box center [290, 225] width 197 height 439
click at [374, 72] on div at bounding box center [290, 225] width 197 height 439
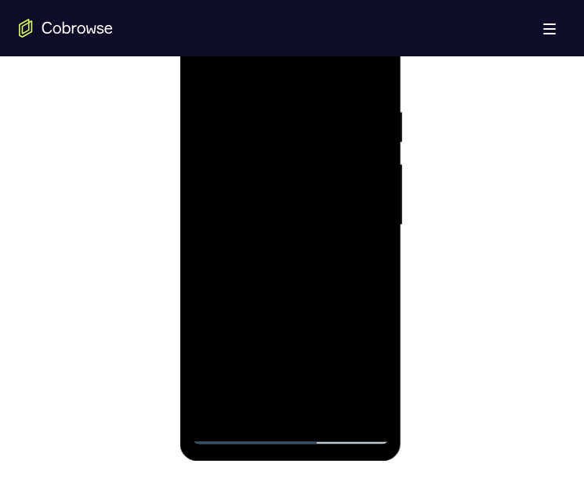
click at [376, 69] on div at bounding box center [290, 225] width 197 height 439
click at [213, 409] on div at bounding box center [290, 225] width 197 height 439
drag, startPoint x: 326, startPoint y: 132, endPoint x: 327, endPoint y: 115, distance: 17.2
click at [327, 114] on div at bounding box center [290, 225] width 197 height 439
drag, startPoint x: 323, startPoint y: 309, endPoint x: 326, endPoint y: 176, distance: 133.2
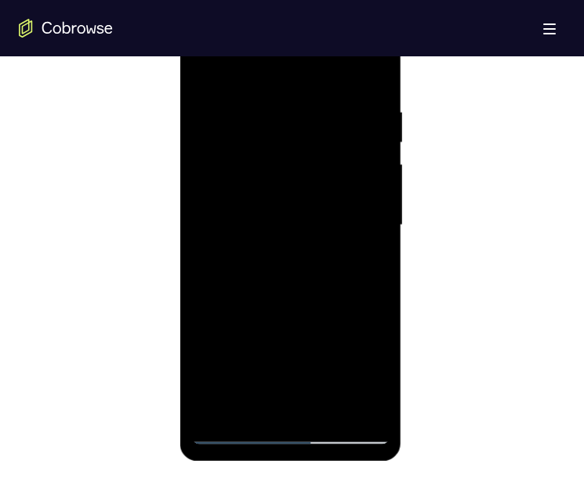
click at [327, 175] on div at bounding box center [290, 225] width 197 height 439
drag, startPoint x: 345, startPoint y: 316, endPoint x: 340, endPoint y: 166, distance: 150.5
click at [341, 162] on div at bounding box center [290, 225] width 197 height 439
drag, startPoint x: 337, startPoint y: 289, endPoint x: 341, endPoint y: 190, distance: 98.8
click at [344, 143] on div at bounding box center [290, 225] width 197 height 439
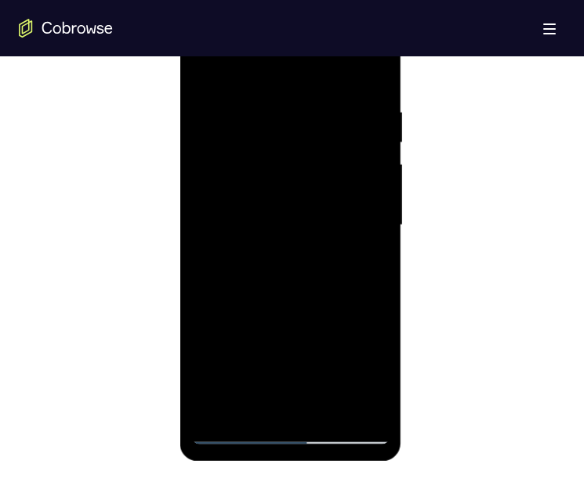
drag, startPoint x: 298, startPoint y: 294, endPoint x: 310, endPoint y: 144, distance: 150.8
click at [310, 145] on div at bounding box center [290, 225] width 197 height 439
drag, startPoint x: 301, startPoint y: 263, endPoint x: 310, endPoint y: 171, distance: 92.9
click at [310, 171] on div at bounding box center [290, 225] width 197 height 439
click at [303, 95] on div at bounding box center [290, 225] width 197 height 439
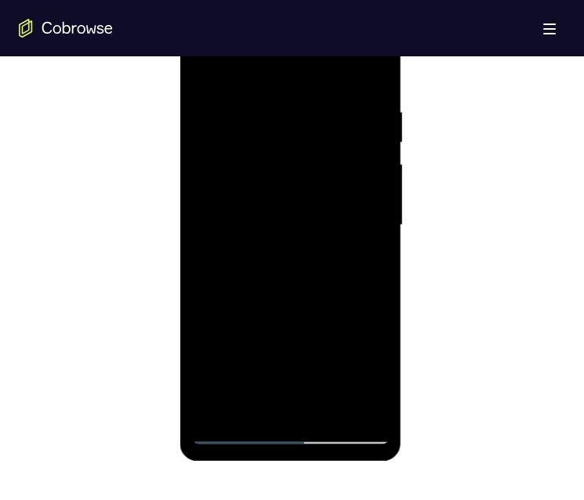
click at [331, 99] on div at bounding box center [290, 225] width 197 height 439
drag, startPoint x: 294, startPoint y: 304, endPoint x: 326, endPoint y: 113, distance: 193.7
click at [326, 111] on div at bounding box center [290, 225] width 197 height 439
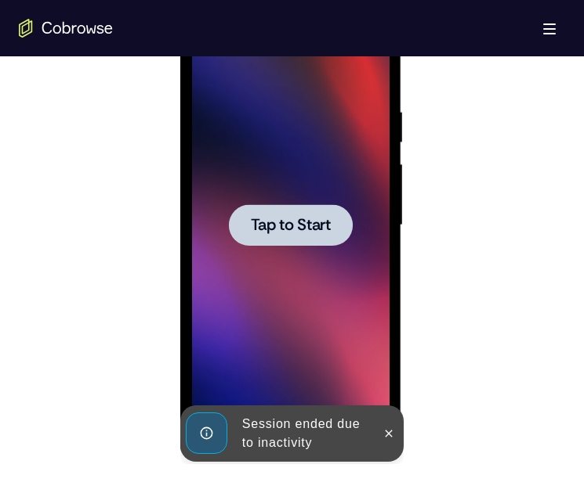
click at [317, 224] on span "Tap to Start" at bounding box center [291, 226] width 80 height 16
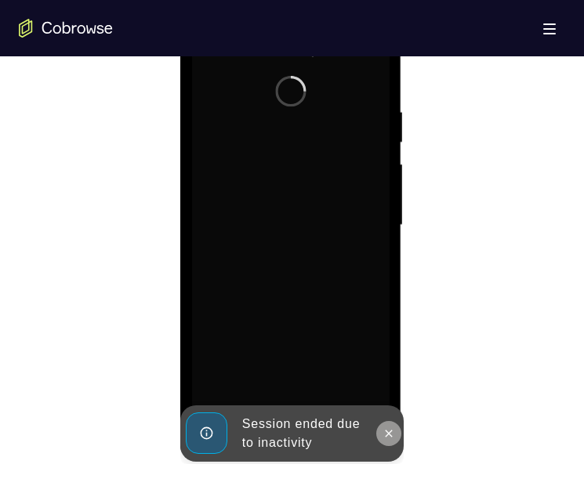
click at [385, 434] on icon at bounding box center [388, 434] width 13 height 13
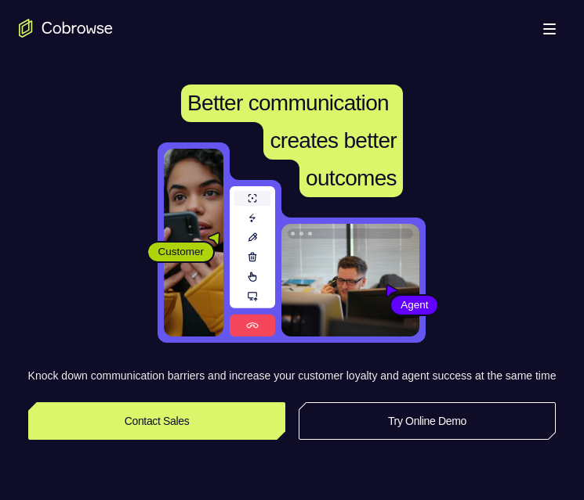
click at [366, 434] on link "Try Online Demo" at bounding box center [427, 422] width 258 height 38
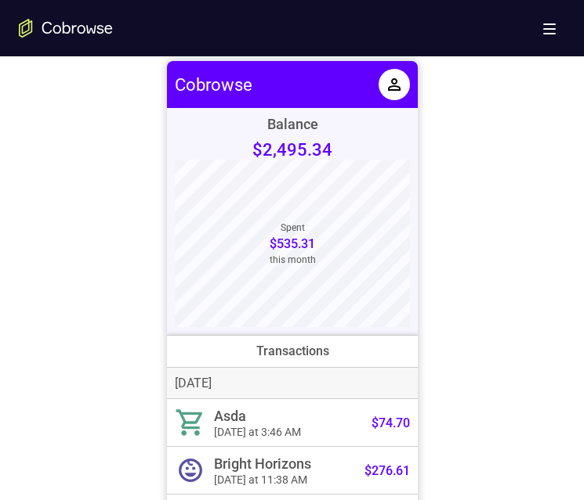
scroll to position [548, 0]
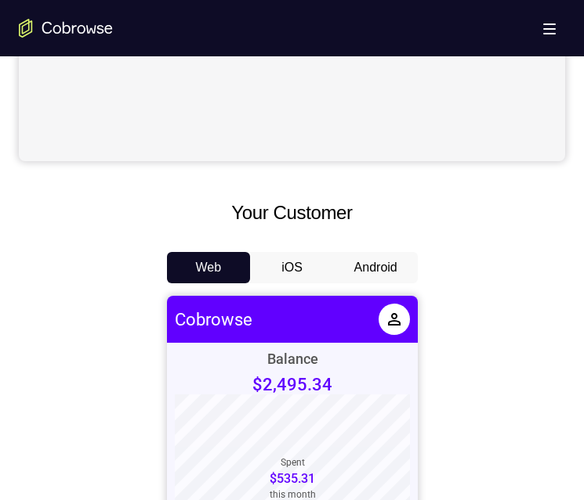
click at [374, 261] on button "Android" at bounding box center [376, 267] width 84 height 31
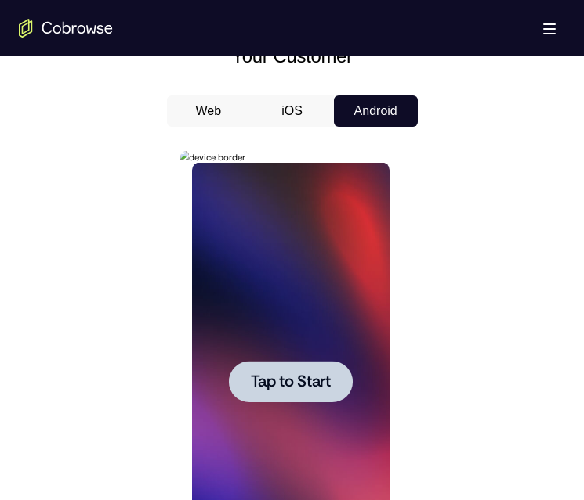
scroll to position [0, 0]
click at [273, 383] on span "Tap to Start" at bounding box center [291, 382] width 80 height 16
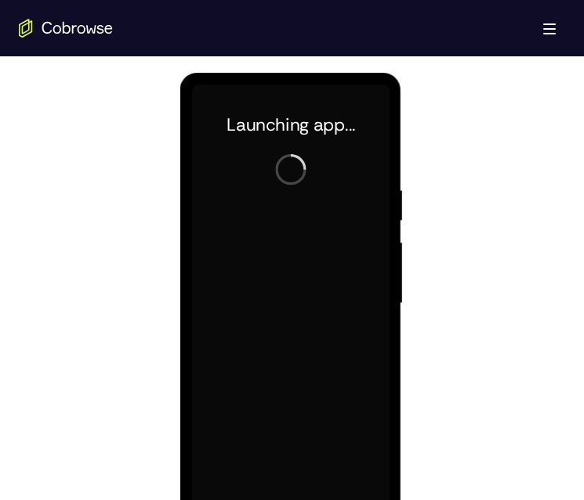
scroll to position [862, 0]
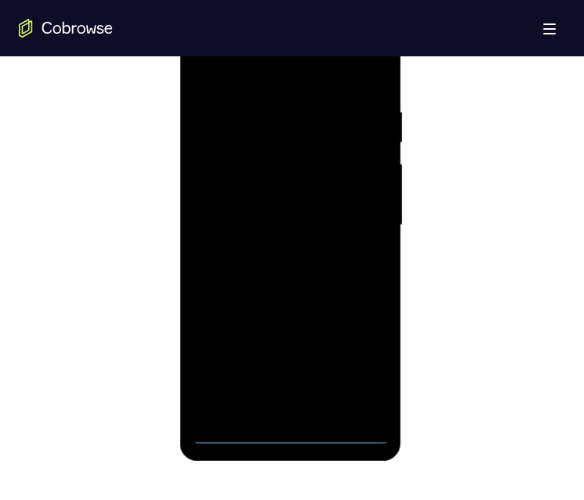
click at [288, 435] on div at bounding box center [290, 225] width 197 height 439
drag, startPoint x: 311, startPoint y: 237, endPoint x: 322, endPoint y: 193, distance: 45.2
click at [322, 196] on div at bounding box center [290, 225] width 197 height 439
drag, startPoint x: 298, startPoint y: 226, endPoint x: 301, endPoint y: 163, distance: 62.7
click at [323, 128] on div at bounding box center [290, 225] width 197 height 439
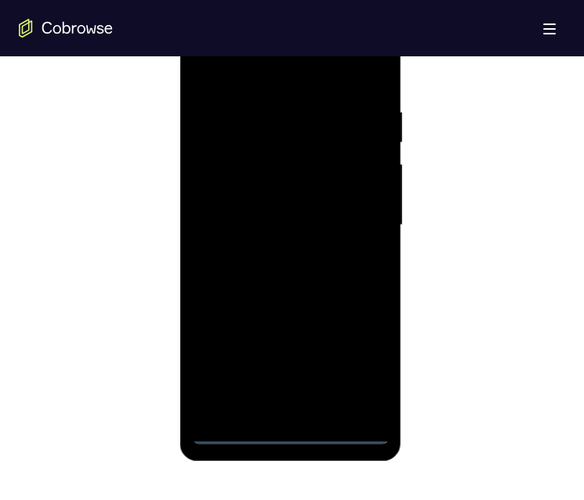
click at [222, 208] on div at bounding box center [290, 225] width 197 height 439
click at [263, 240] on div at bounding box center [290, 225] width 197 height 439
click at [288, 404] on div at bounding box center [290, 225] width 197 height 439
click at [266, 172] on div at bounding box center [290, 225] width 197 height 439
click at [284, 128] on div at bounding box center [290, 225] width 197 height 439
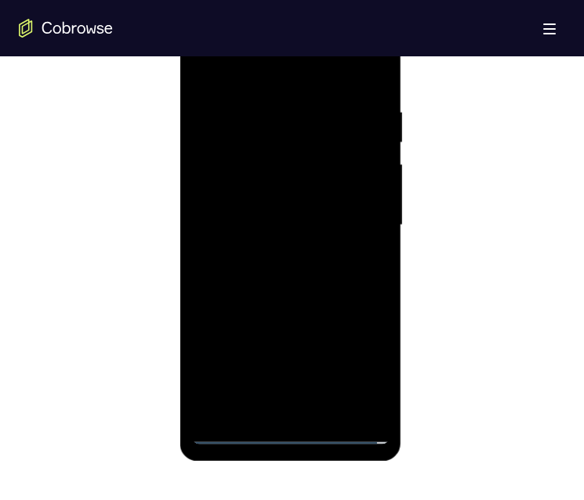
click at [251, 168] on div at bounding box center [290, 225] width 197 height 439
click at [243, 168] on div at bounding box center [290, 225] width 197 height 439
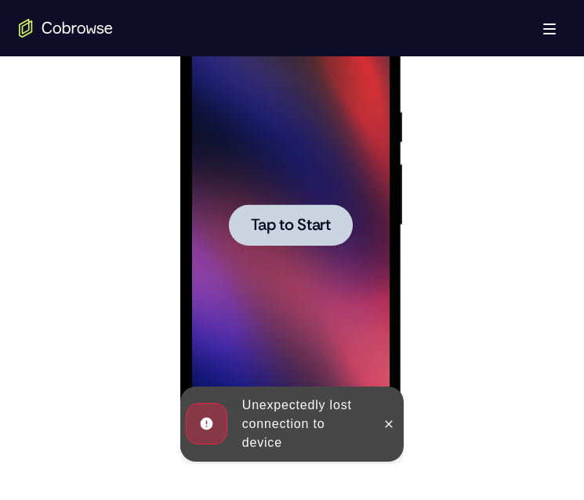
click at [297, 218] on span "Tap to Start" at bounding box center [291, 226] width 80 height 16
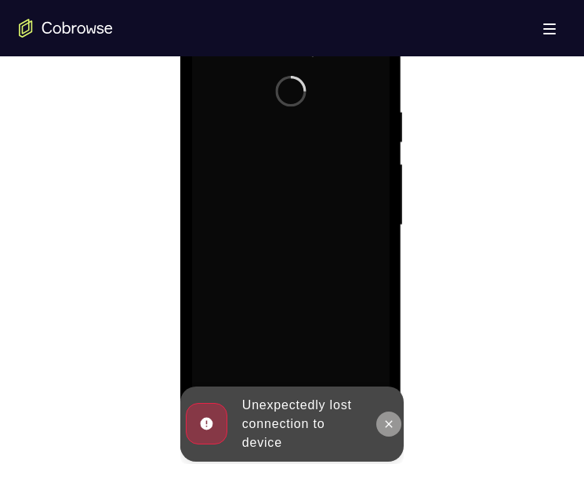
click at [386, 429] on icon at bounding box center [388, 424] width 13 height 13
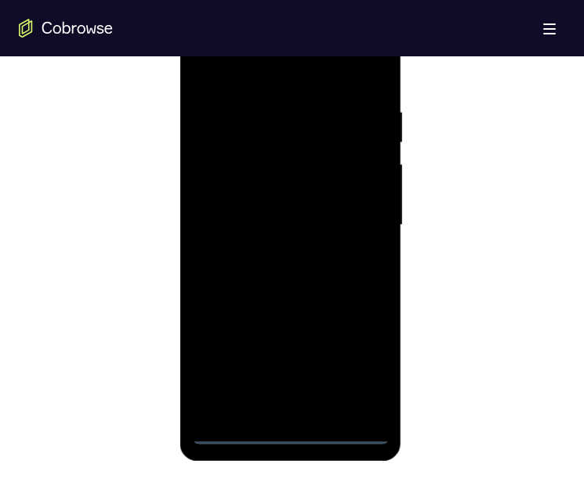
click at [294, 435] on div at bounding box center [290, 225] width 197 height 439
click at [365, 364] on div at bounding box center [290, 225] width 197 height 439
click at [234, 68] on div at bounding box center [290, 225] width 197 height 439
click at [288, 432] on div at bounding box center [290, 225] width 197 height 439
drag, startPoint x: 332, startPoint y: 161, endPoint x: 336, endPoint y: 116, distance: 45.6
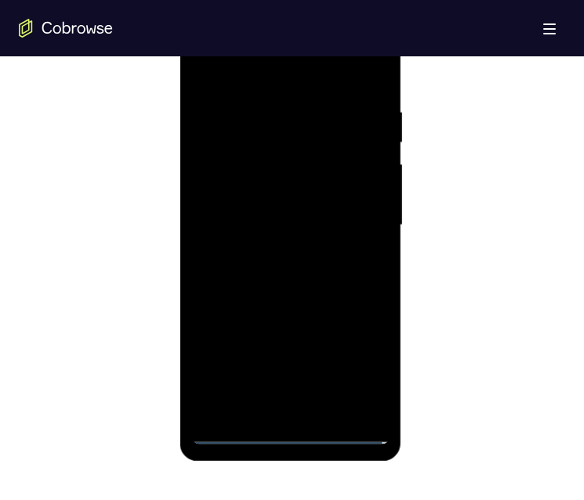
click at [336, 117] on div at bounding box center [290, 225] width 197 height 439
click at [232, 215] on div at bounding box center [290, 225] width 197 height 439
click at [244, 232] on div at bounding box center [290, 225] width 197 height 439
click at [239, 415] on div at bounding box center [290, 225] width 197 height 439
click at [239, 166] on div at bounding box center [290, 225] width 197 height 439
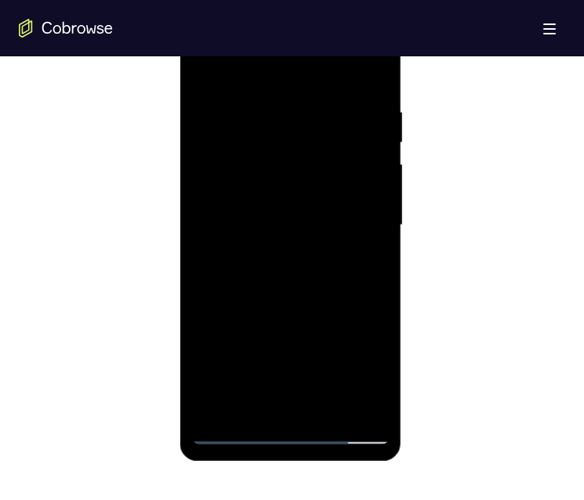
click at [274, 121] on div at bounding box center [290, 225] width 197 height 439
click at [269, 126] on div at bounding box center [290, 225] width 197 height 439
click at [248, 126] on div at bounding box center [290, 225] width 197 height 439
drag, startPoint x: 248, startPoint y: 126, endPoint x: 491, endPoint y: 45, distance: 255.9
click at [248, 126] on div at bounding box center [290, 225] width 197 height 439
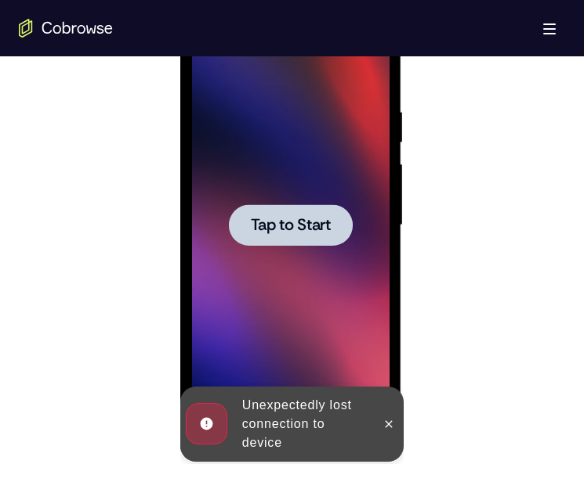
click at [249, 222] on div at bounding box center [291, 225] width 124 height 42
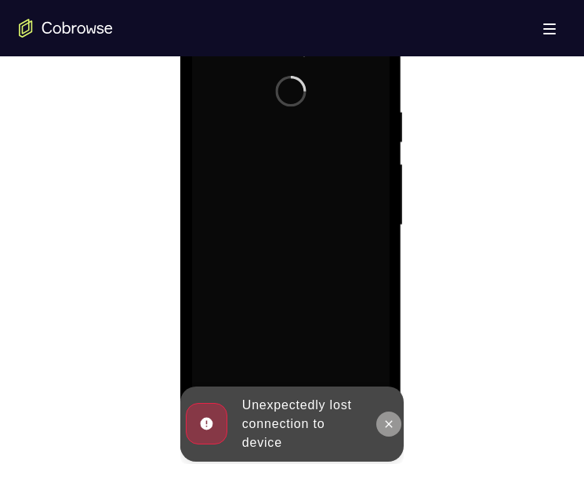
click at [385, 423] on icon at bounding box center [388, 424] width 13 height 13
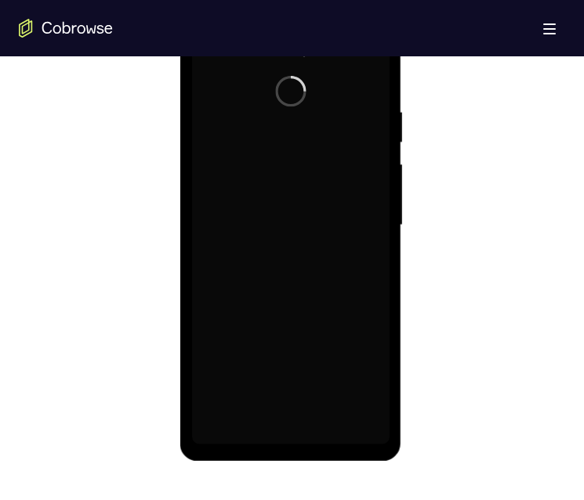
scroll to position [783, 0]
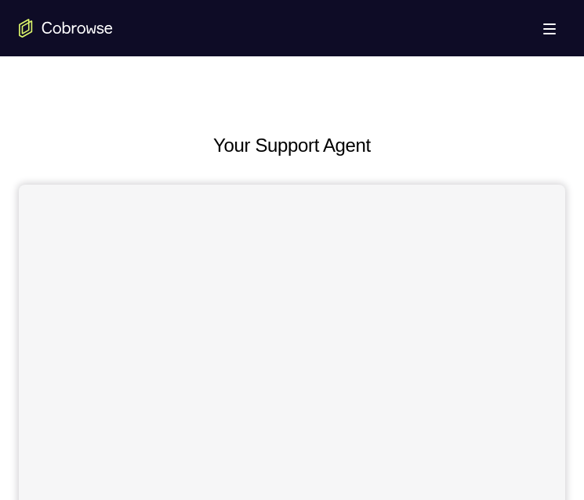
scroll to position [705, 0]
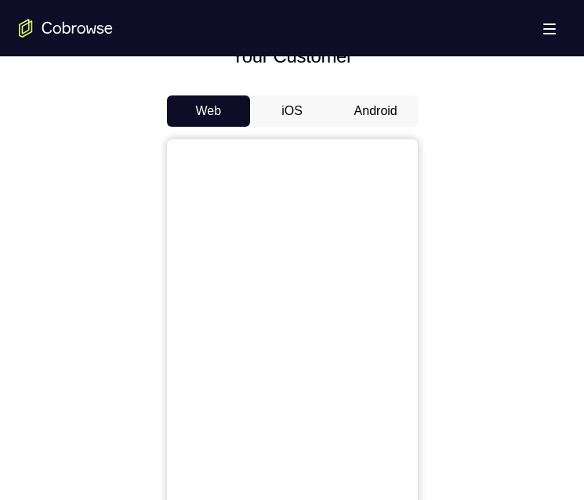
click at [382, 110] on button "Android" at bounding box center [376, 111] width 84 height 31
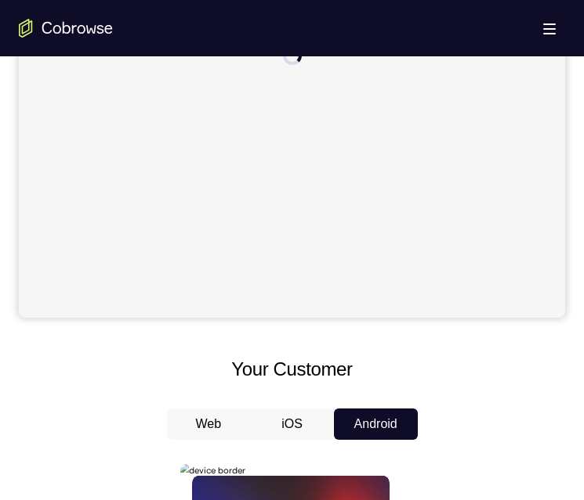
scroll to position [575, 0]
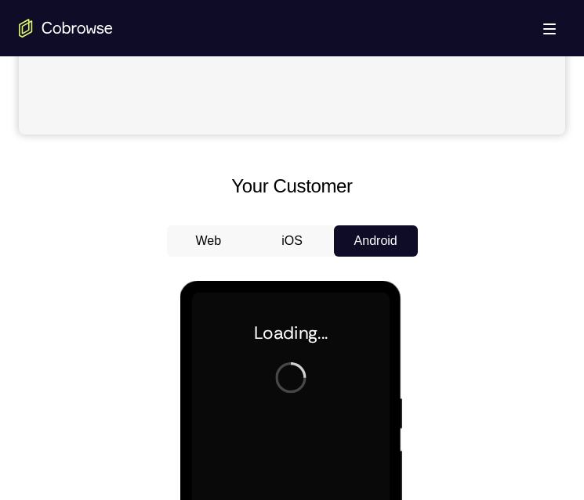
scroll to position [783, 0]
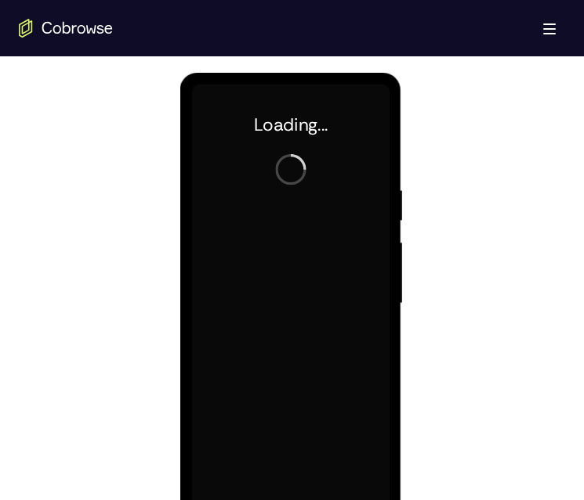
click at [254, 315] on div at bounding box center [290, 304] width 197 height 439
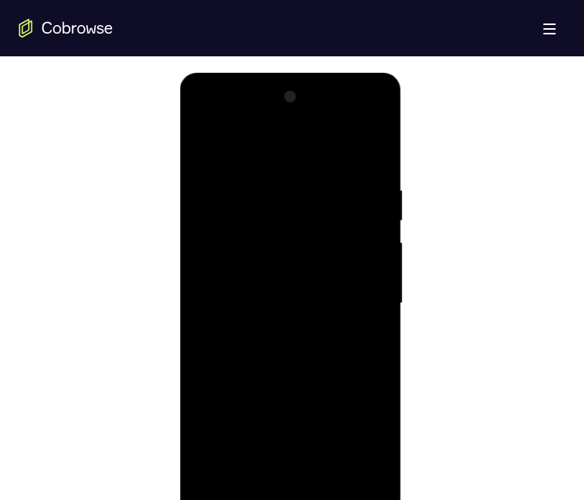
scroll to position [862, 0]
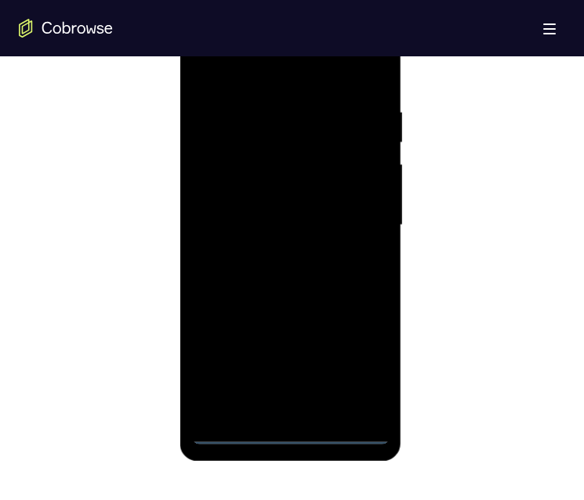
click at [294, 442] on div at bounding box center [290, 225] width 197 height 439
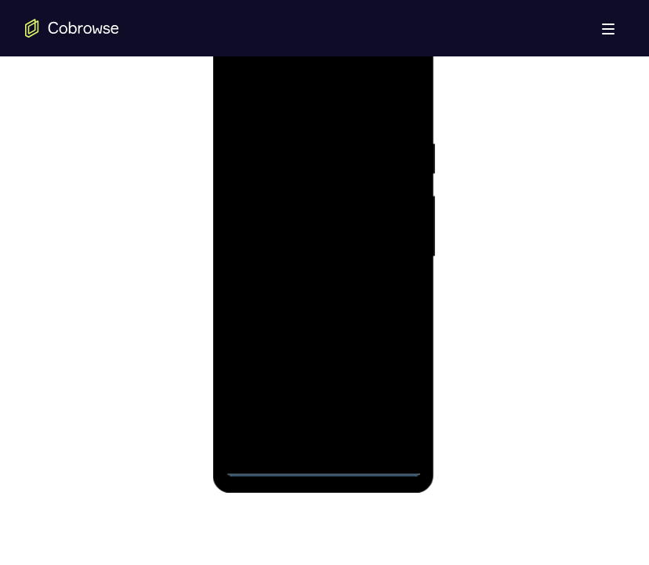
scroll to position [775, 0]
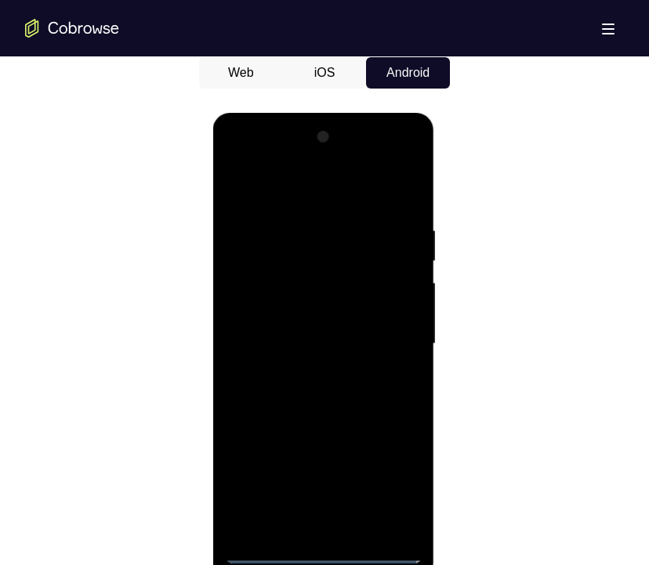
click at [321, 500] on div at bounding box center [322, 344] width 197 height 439
drag, startPoint x: 320, startPoint y: 323, endPoint x: 340, endPoint y: 178, distance: 146.3
click at [340, 183] on div at bounding box center [322, 344] width 197 height 439
click at [257, 337] on div at bounding box center [322, 344] width 197 height 439
click at [273, 356] on div at bounding box center [322, 344] width 197 height 439
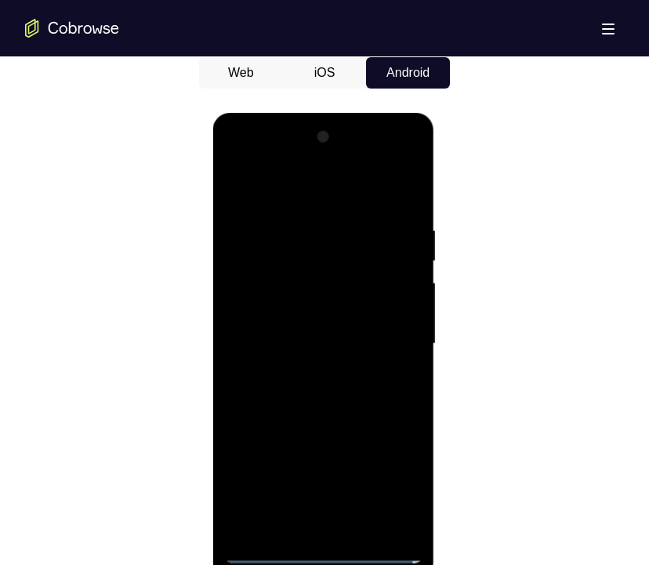
click at [316, 500] on div at bounding box center [322, 344] width 197 height 439
click at [281, 290] on div at bounding box center [322, 344] width 197 height 439
click at [305, 246] on div at bounding box center [322, 344] width 197 height 439
click at [294, 295] on div at bounding box center [322, 344] width 197 height 439
click at [398, 500] on div at bounding box center [322, 344] width 197 height 439
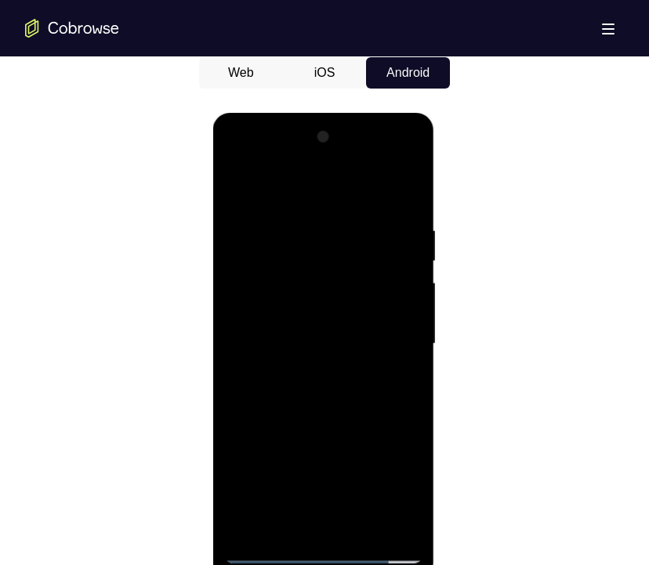
click at [392, 500] on div at bounding box center [322, 344] width 197 height 439
click at [387, 500] on div at bounding box center [322, 344] width 197 height 439
click at [385, 489] on div at bounding box center [322, 344] width 197 height 439
click at [308, 500] on div at bounding box center [322, 344] width 197 height 439
click at [400, 474] on div at bounding box center [322, 344] width 197 height 439
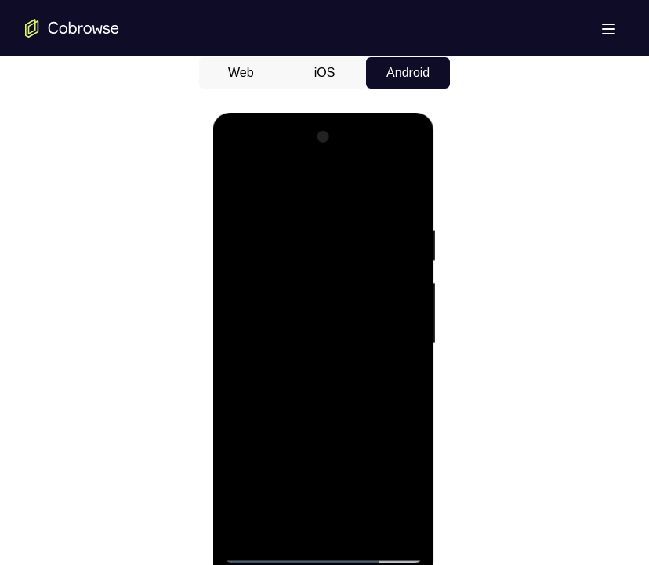
click at [320, 190] on div at bounding box center [322, 344] width 197 height 439
click at [330, 475] on div at bounding box center [322, 344] width 197 height 439
click at [379, 500] on div at bounding box center [322, 344] width 197 height 439
click at [380, 351] on div at bounding box center [322, 344] width 197 height 439
click at [391, 341] on div at bounding box center [322, 344] width 197 height 439
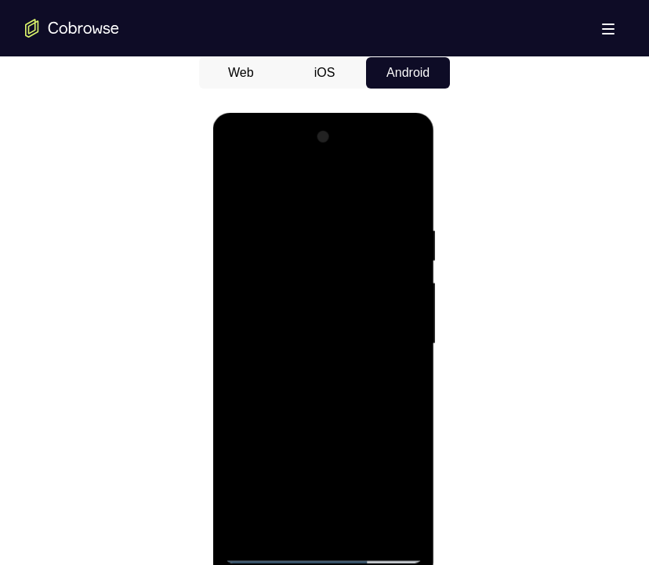
click at [389, 339] on div at bounding box center [322, 344] width 197 height 439
click at [301, 375] on div at bounding box center [322, 344] width 197 height 439
click at [307, 341] on div at bounding box center [322, 344] width 197 height 439
click at [294, 474] on div at bounding box center [322, 344] width 197 height 439
click at [323, 404] on div at bounding box center [322, 344] width 197 height 439
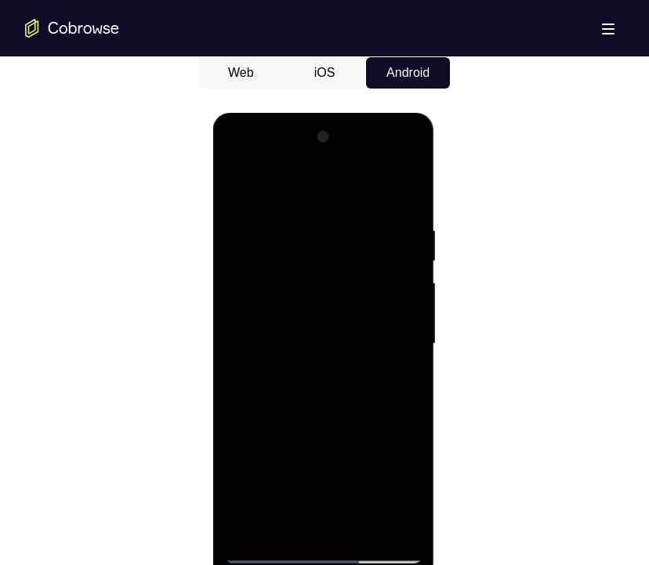
click at [323, 404] on div at bounding box center [322, 344] width 197 height 439
click at [323, 398] on div at bounding box center [322, 344] width 197 height 439
click at [331, 378] on div at bounding box center [322, 344] width 197 height 439
click at [298, 230] on div at bounding box center [322, 344] width 197 height 439
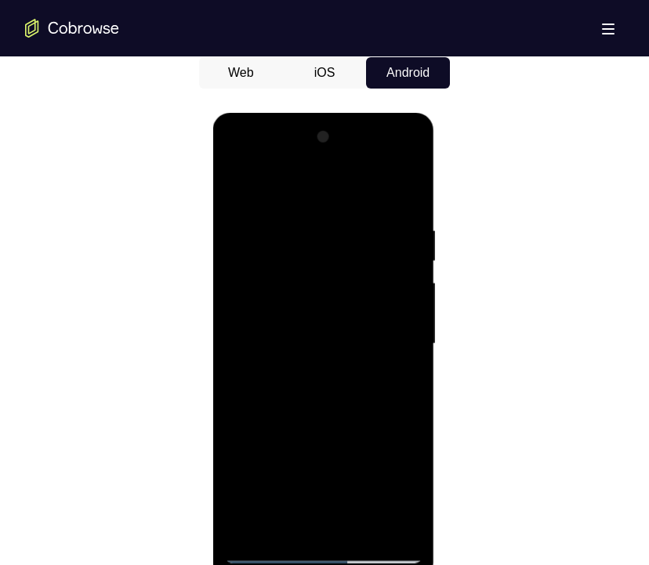
click at [376, 324] on div at bounding box center [322, 344] width 197 height 439
click at [378, 323] on div at bounding box center [322, 344] width 197 height 439
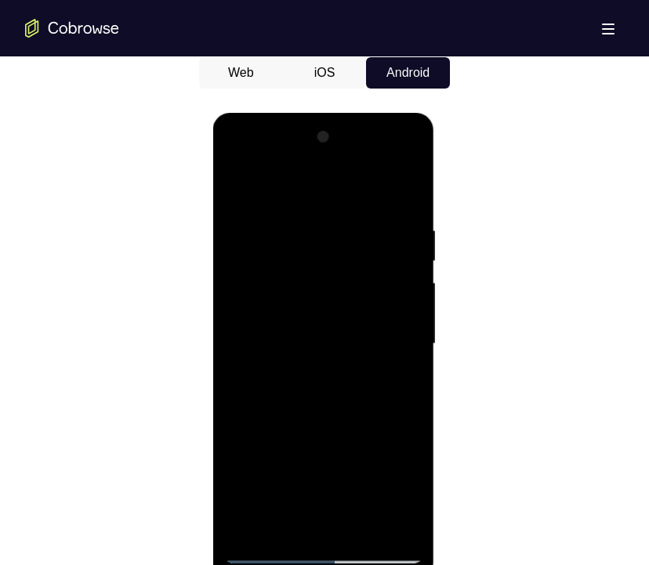
click at [376, 323] on div at bounding box center [322, 344] width 197 height 439
click at [386, 248] on div at bounding box center [322, 344] width 197 height 439
click at [367, 313] on div at bounding box center [322, 344] width 197 height 439
drag, startPoint x: 399, startPoint y: 333, endPoint x: 400, endPoint y: 321, distance: 11.9
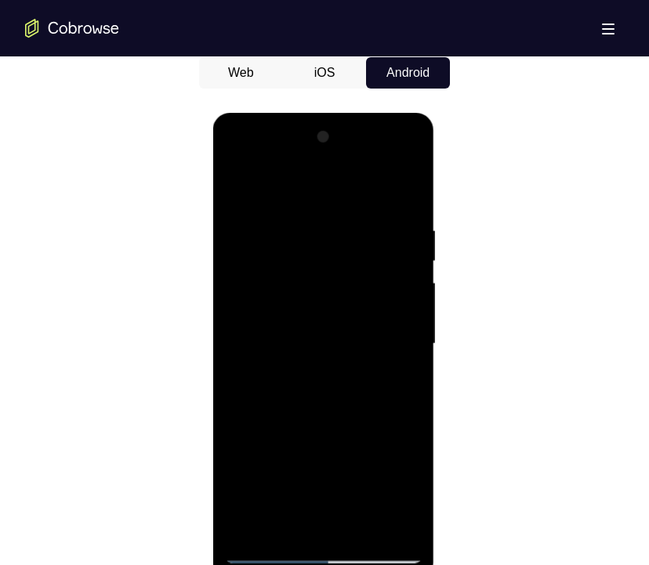
click at [399, 324] on div at bounding box center [322, 344] width 197 height 439
click at [403, 193] on div at bounding box center [322, 344] width 197 height 439
click at [276, 225] on div at bounding box center [322, 344] width 197 height 439
click at [400, 193] on div at bounding box center [322, 344] width 197 height 439
click at [365, 500] on div at bounding box center [322, 344] width 197 height 439
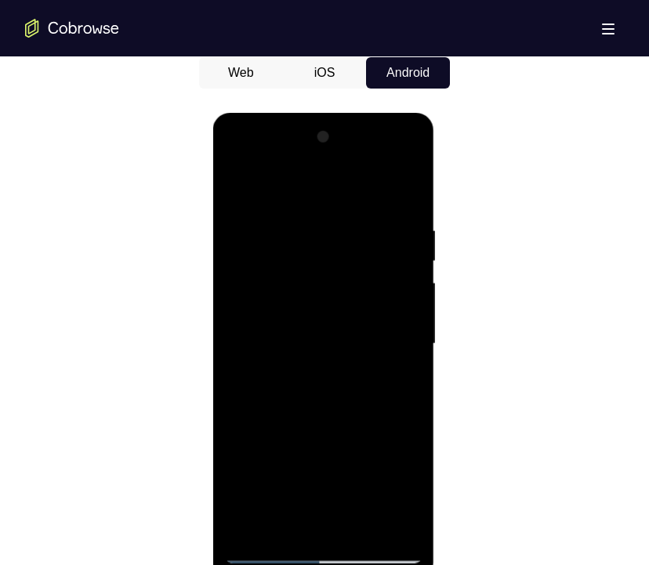
click at [348, 406] on div at bounding box center [322, 344] width 197 height 439
click at [386, 371] on div at bounding box center [322, 344] width 197 height 439
click at [305, 495] on div at bounding box center [322, 344] width 197 height 439
click at [281, 500] on div at bounding box center [322, 344] width 197 height 439
click at [399, 388] on div at bounding box center [322, 344] width 197 height 439
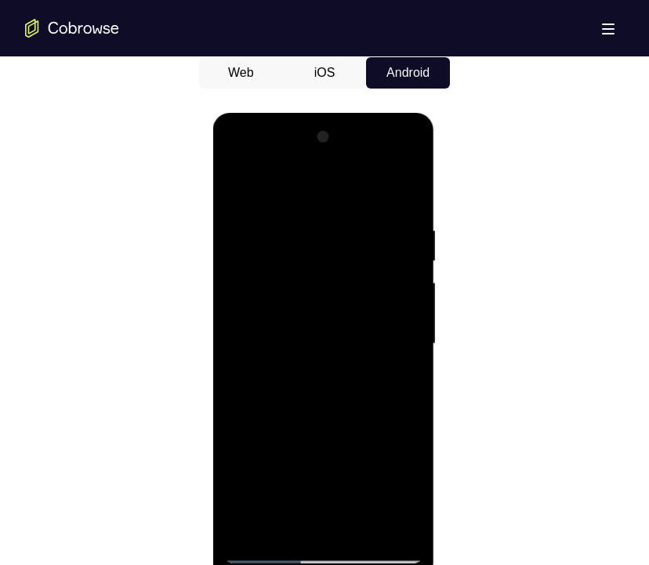
click at [239, 187] on div at bounding box center [322, 344] width 197 height 439
click at [311, 323] on div at bounding box center [322, 344] width 197 height 439
click at [400, 376] on div at bounding box center [322, 344] width 197 height 439
click at [241, 195] on div at bounding box center [322, 344] width 197 height 439
click at [292, 425] on div at bounding box center [322, 344] width 197 height 439
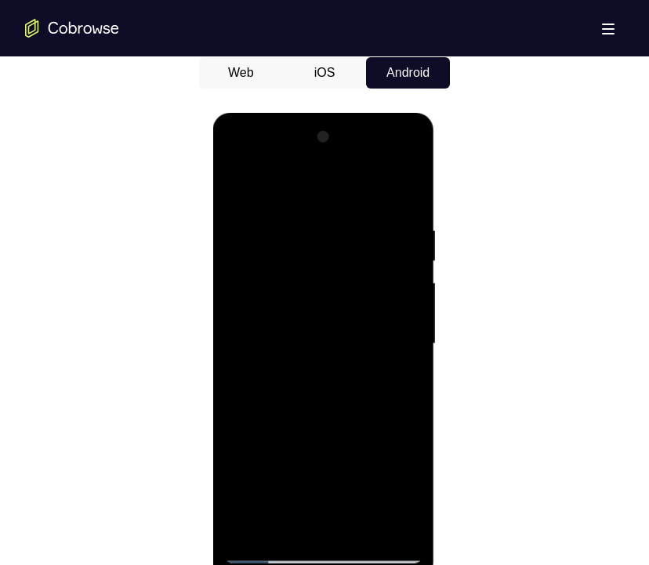
click at [280, 493] on div at bounding box center [322, 344] width 197 height 439
click at [281, 500] on div at bounding box center [322, 344] width 197 height 439
click at [393, 383] on div at bounding box center [322, 344] width 197 height 439
click at [231, 192] on div at bounding box center [322, 344] width 197 height 439
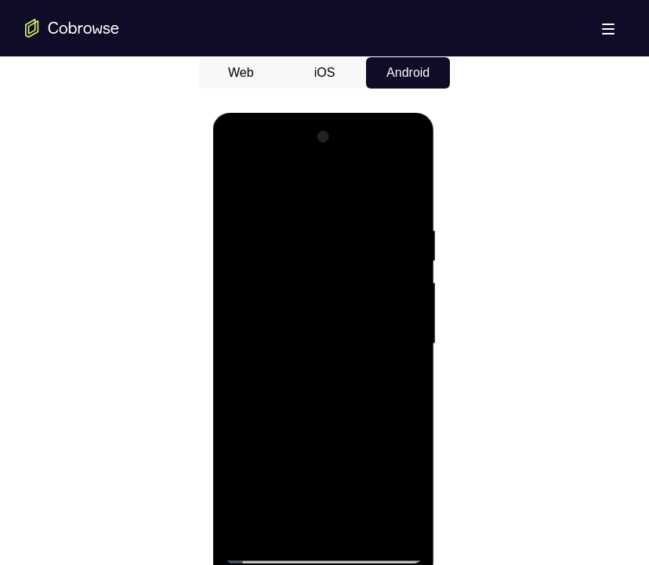
drag, startPoint x: 324, startPoint y: 323, endPoint x: 325, endPoint y: 234, distance: 88.5
click at [330, 215] on div at bounding box center [322, 344] width 197 height 439
drag, startPoint x: 316, startPoint y: 410, endPoint x: 326, endPoint y: 246, distance: 164.0
click at [326, 244] on div at bounding box center [322, 344] width 197 height 439
drag, startPoint x: 313, startPoint y: 423, endPoint x: 326, endPoint y: 287, distance: 136.9
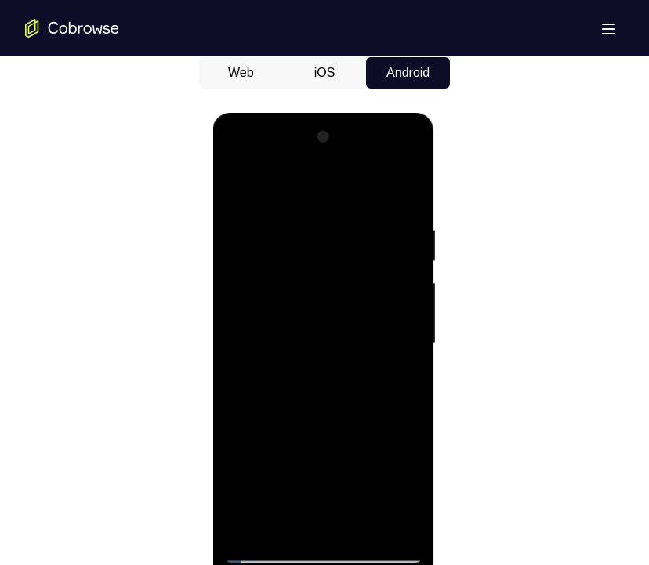
click at [326, 282] on div at bounding box center [322, 344] width 197 height 439
drag, startPoint x: 322, startPoint y: 364, endPoint x: 330, endPoint y: 227, distance: 137.3
click at [330, 224] on div at bounding box center [322, 344] width 197 height 439
drag, startPoint x: 344, startPoint y: 262, endPoint x: 345, endPoint y: 280, distance: 17.2
click at [345, 257] on div at bounding box center [322, 344] width 197 height 439
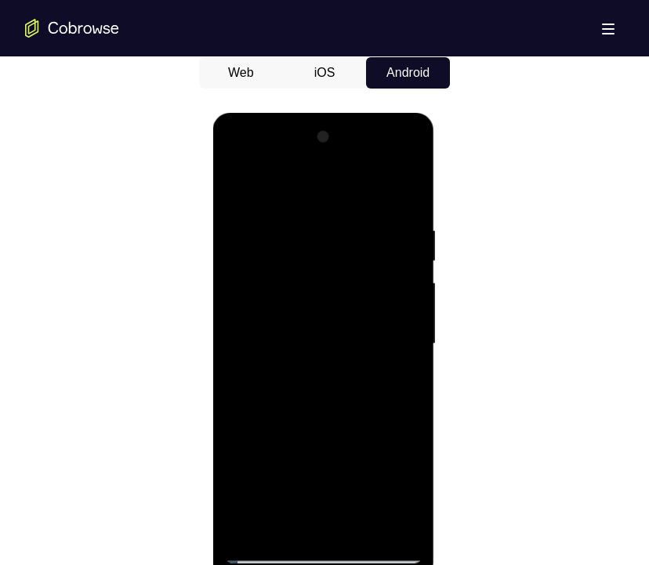
drag, startPoint x: 327, startPoint y: 425, endPoint x: 367, endPoint y: 237, distance: 192.9
click at [367, 237] on div at bounding box center [322, 344] width 197 height 439
drag, startPoint x: 338, startPoint y: 374, endPoint x: 364, endPoint y: 244, distance: 132.7
click at [364, 244] on div at bounding box center [322, 344] width 197 height 439
drag, startPoint x: 353, startPoint y: 347, endPoint x: 375, endPoint y: 204, distance: 145.0
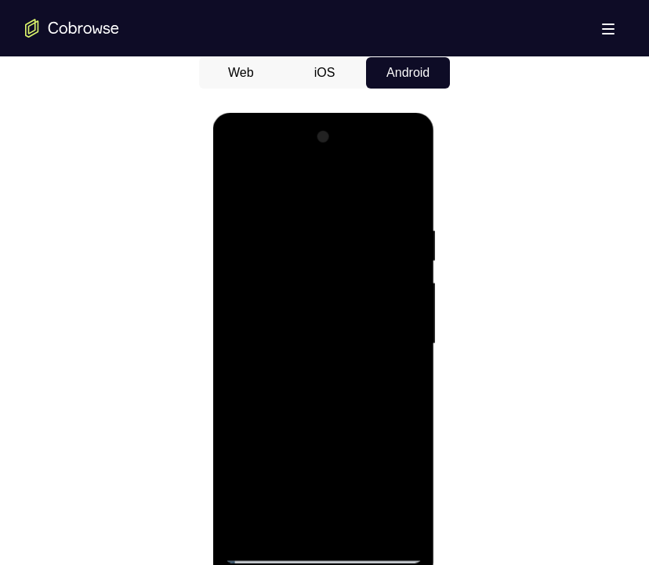
click at [375, 204] on div at bounding box center [322, 344] width 197 height 439
drag, startPoint x: 306, startPoint y: 443, endPoint x: 313, endPoint y: 273, distance: 170.1
click at [313, 266] on div at bounding box center [322, 344] width 197 height 439
click at [353, 269] on div at bounding box center [322, 344] width 197 height 439
drag, startPoint x: 335, startPoint y: 360, endPoint x: 343, endPoint y: 337, distance: 24.0
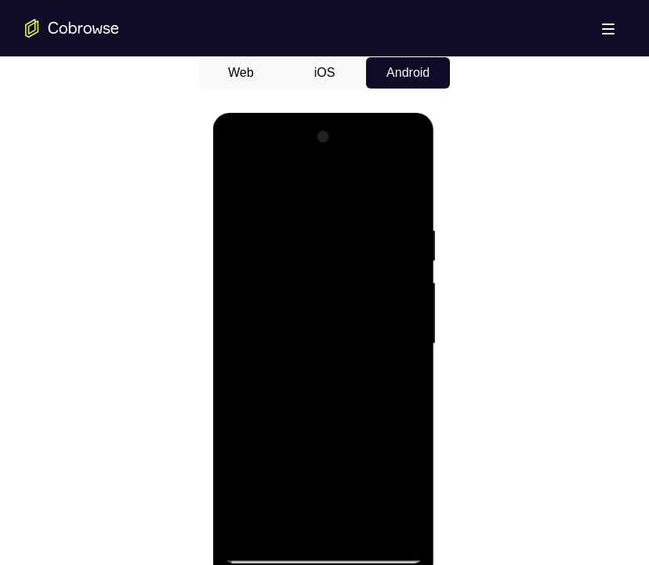
click at [349, 271] on div at bounding box center [322, 344] width 197 height 439
click at [292, 500] on div at bounding box center [322, 344] width 197 height 439
click at [284, 500] on div at bounding box center [322, 344] width 197 height 439
click at [351, 186] on div at bounding box center [322, 344] width 197 height 439
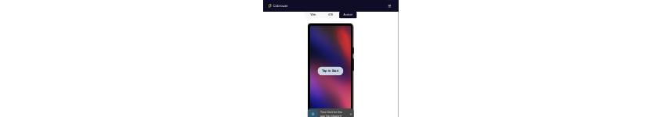
scroll to position [0, 0]
